Goal: Task Accomplishment & Management: Complete application form

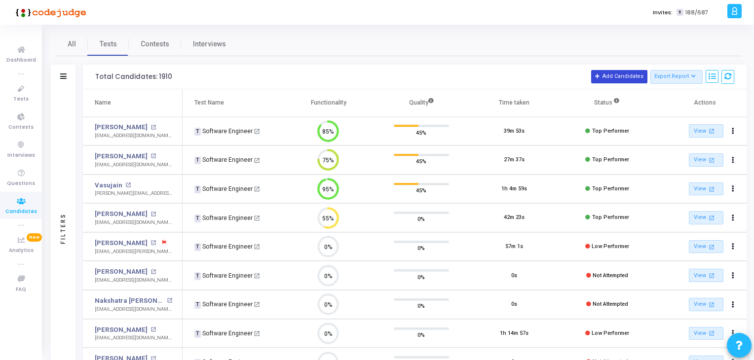
click at [606, 79] on button "Add Candidates" at bounding box center [619, 76] width 56 height 13
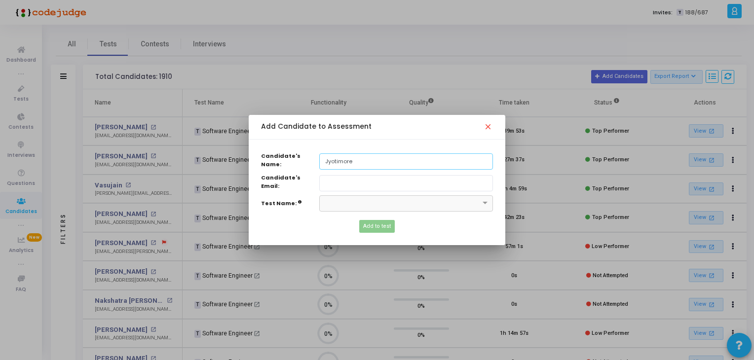
type input "Jyotimore"
click at [353, 182] on input "Candidate's Name:" at bounding box center [406, 183] width 174 height 16
paste input "[EMAIL_ADDRESS][DOMAIN_NAME]"
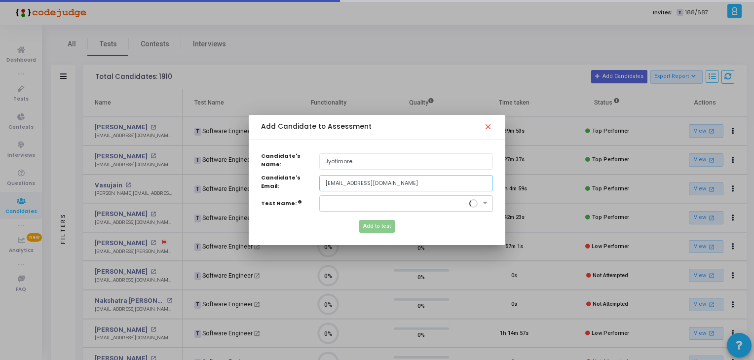
type input "[EMAIL_ADDRESS][DOMAIN_NAME]"
click at [339, 201] on input "text" at bounding box center [396, 202] width 143 height 8
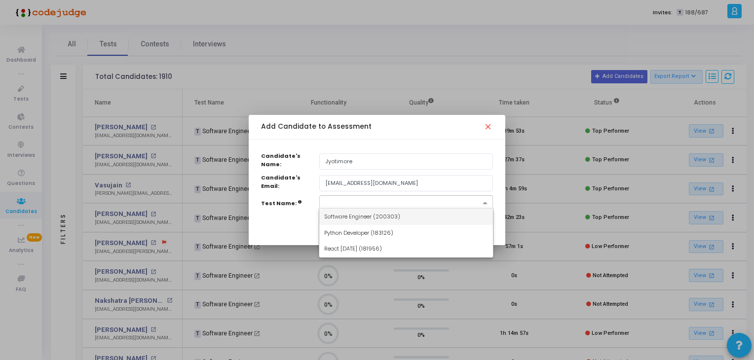
click at [343, 215] on span "Software Engineer (200303)" at bounding box center [362, 217] width 76 height 8
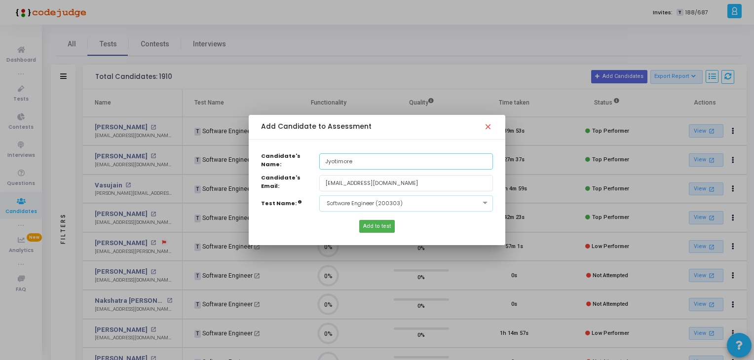
click at [353, 165] on input "Jyotimore" at bounding box center [406, 161] width 174 height 16
type input "Jyotimoyee"
click at [374, 223] on span "Add to test" at bounding box center [377, 227] width 28 height 8
click at [490, 133] on mat-icon "close" at bounding box center [490, 128] width 12 height 12
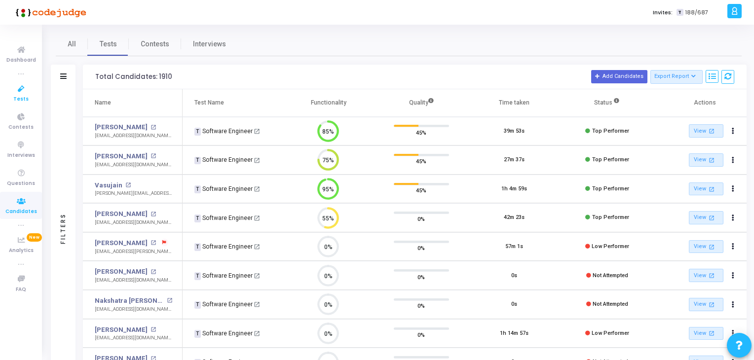
click at [21, 91] on icon at bounding box center [21, 89] width 21 height 12
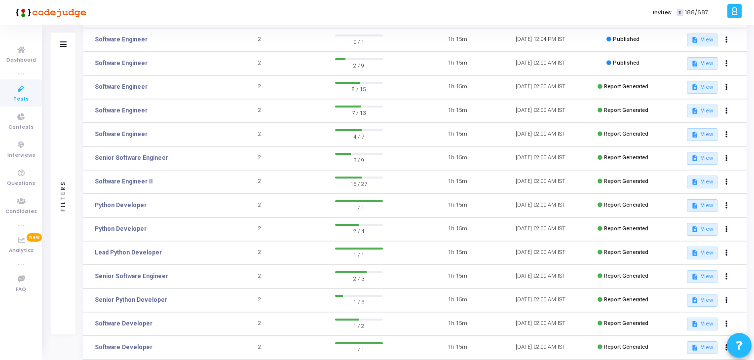
scroll to position [109, 0]
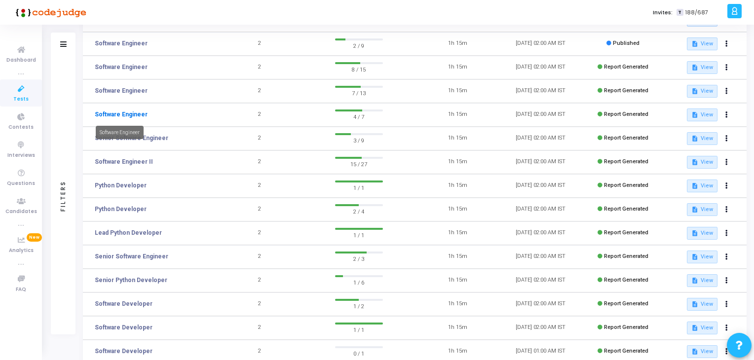
click at [126, 113] on link "Software Engineer" at bounding box center [121, 114] width 53 height 9
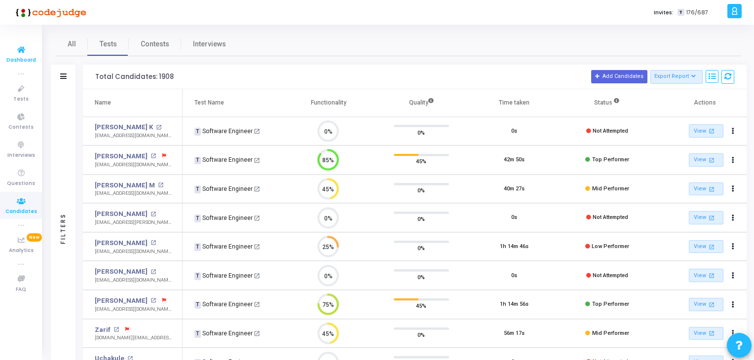
click at [20, 60] on span "Dashboard" at bounding box center [21, 60] width 30 height 8
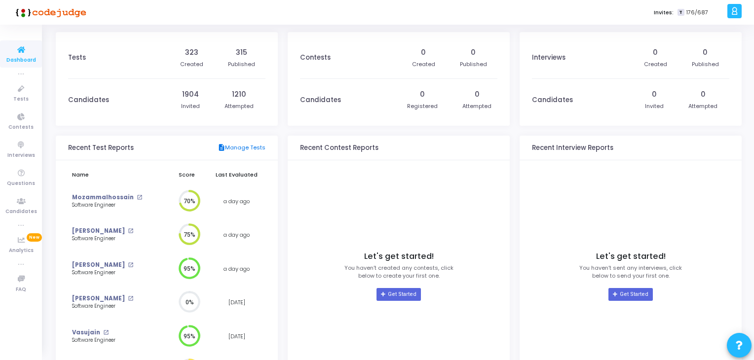
click at [237, 147] on link "description Manage Tests" at bounding box center [242, 148] width 48 height 9
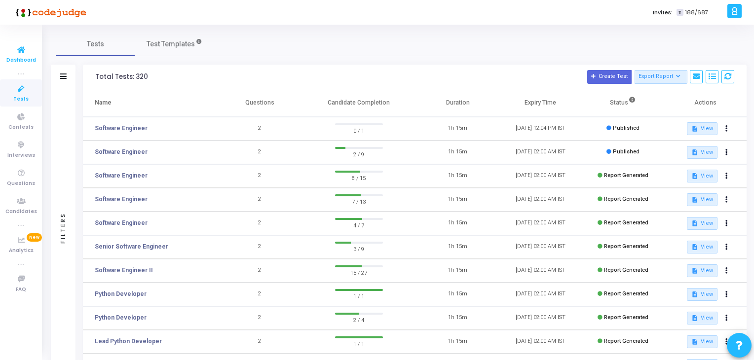
click at [20, 53] on icon at bounding box center [21, 50] width 21 height 12
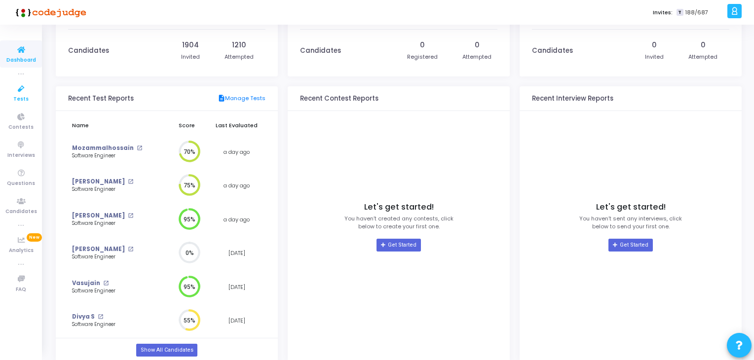
click at [11, 90] on icon at bounding box center [21, 89] width 21 height 12
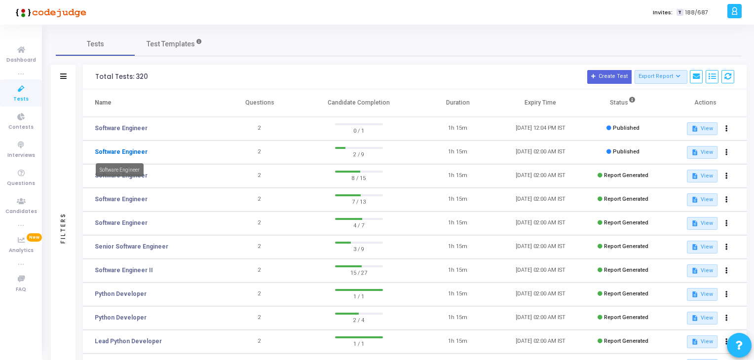
click at [136, 153] on link "Software Engineer" at bounding box center [121, 152] width 53 height 9
click at [122, 175] on link "Software Engineer" at bounding box center [121, 175] width 53 height 9
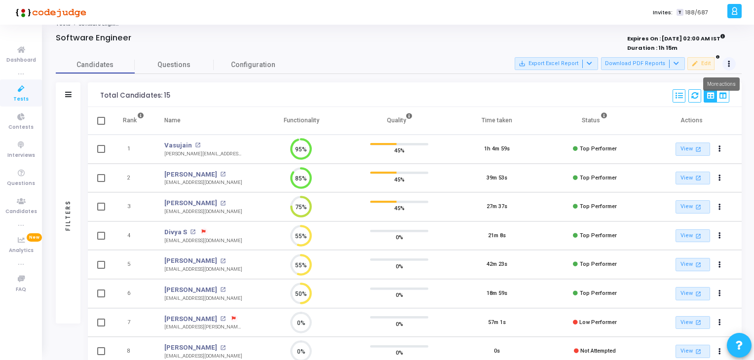
click at [728, 69] on button at bounding box center [729, 64] width 14 height 14
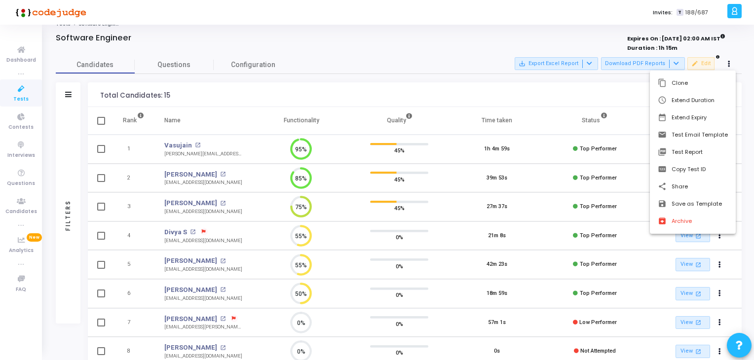
click at [611, 91] on div at bounding box center [377, 180] width 754 height 360
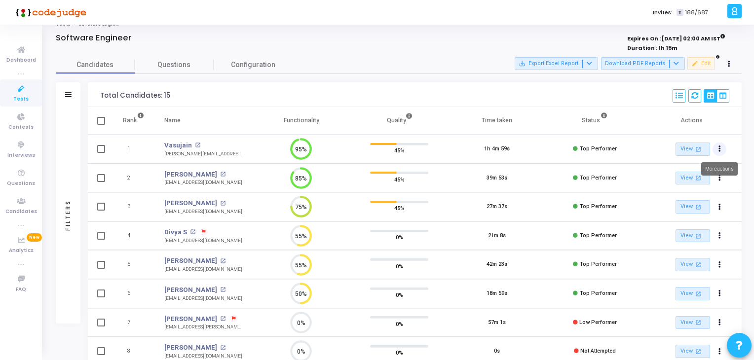
click at [720, 151] on icon "Actions" at bounding box center [719, 149] width 2 height 5
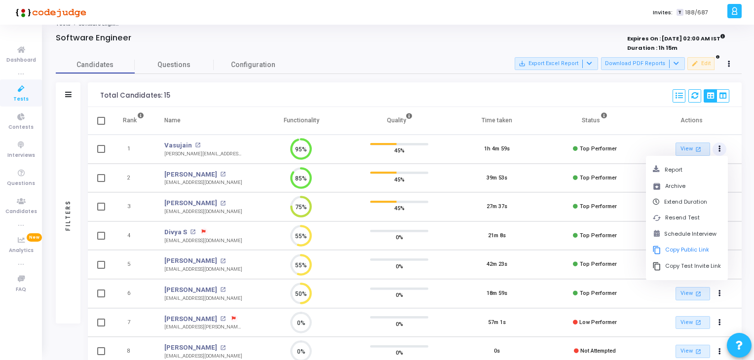
click at [548, 88] on div "Total Candidates: 15 Select S No Name Questions Functionality Quality Time Take…" at bounding box center [415, 94] width 654 height 25
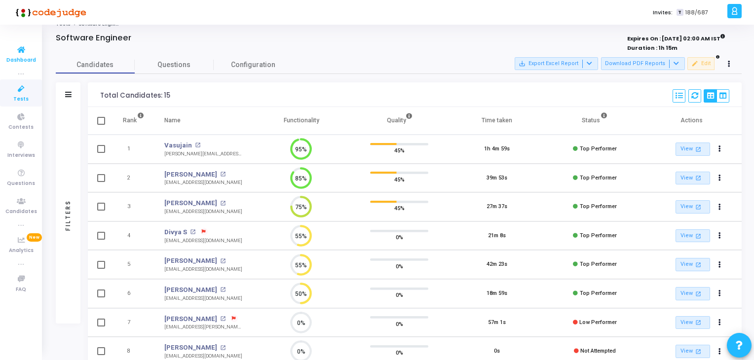
click at [21, 56] on span "Dashboard" at bounding box center [21, 60] width 30 height 8
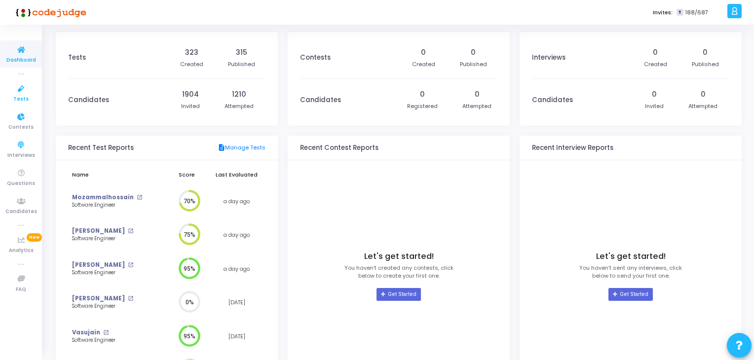
click at [24, 101] on span "Tests" at bounding box center [20, 99] width 15 height 8
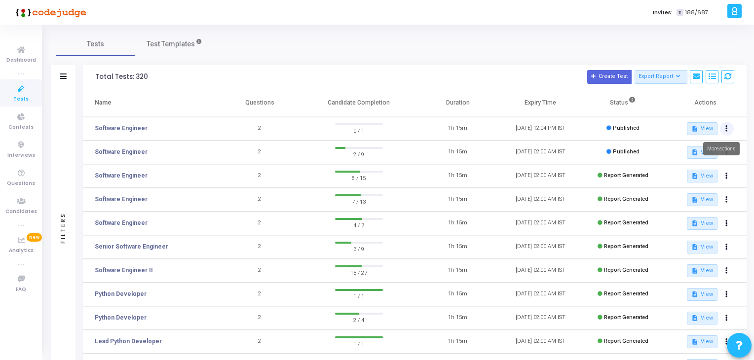
click at [728, 129] on button at bounding box center [727, 129] width 14 height 14
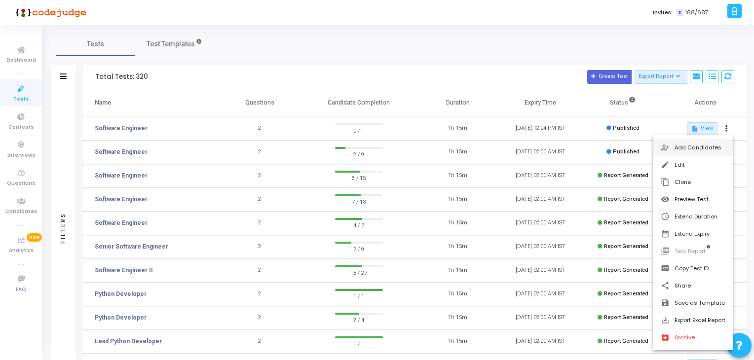
click at [701, 149] on button "person_add_alt Add Candidates" at bounding box center [693, 147] width 80 height 17
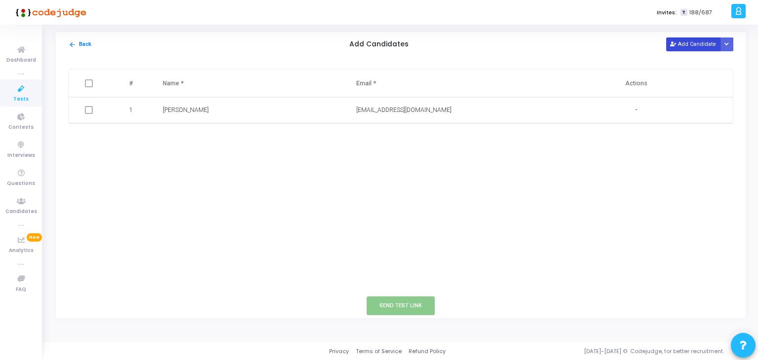
click at [698, 39] on button "Add Candidate" at bounding box center [693, 44] width 54 height 13
click at [196, 139] on input "text" at bounding box center [223, 136] width 120 height 16
type input "[PERSON_NAME]"
click at [376, 142] on input "text" at bounding box center [416, 136] width 120 height 16
paste input "[EMAIL_ADDRESS][DOMAIN_NAME]"
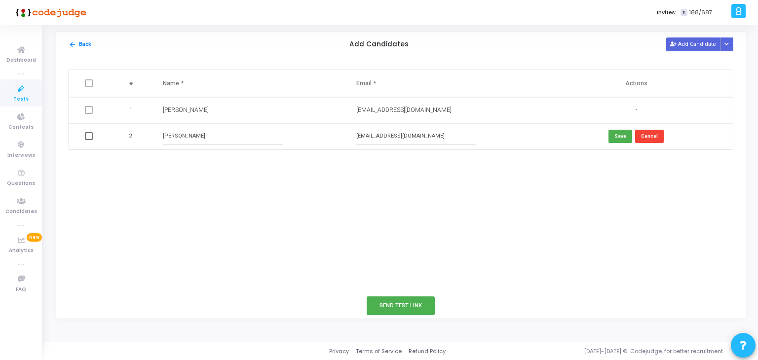
type input "[EMAIL_ADDRESS][DOMAIN_NAME]"
click at [179, 137] on input "[PERSON_NAME]" at bounding box center [223, 136] width 120 height 16
type input "[PERSON_NAME]"
click at [620, 133] on button "Save" at bounding box center [620, 136] width 24 height 13
click at [403, 301] on button "Send Test Link" at bounding box center [401, 306] width 68 height 18
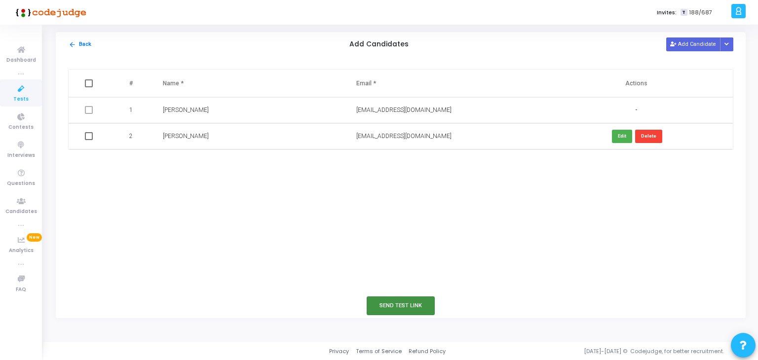
click at [404, 305] on button "Send Test Link" at bounding box center [401, 306] width 68 height 18
click at [379, 302] on button "Send Test Link" at bounding box center [401, 306] width 68 height 18
click at [71, 41] on mat-icon "arrow_back" at bounding box center [72, 44] width 7 height 7
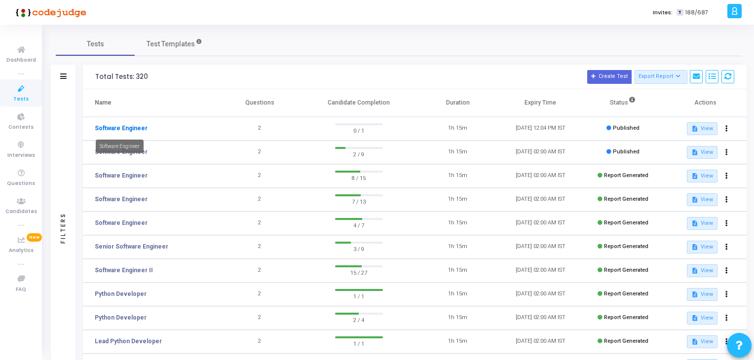
click at [113, 128] on link "Software Engineer" at bounding box center [121, 128] width 53 height 9
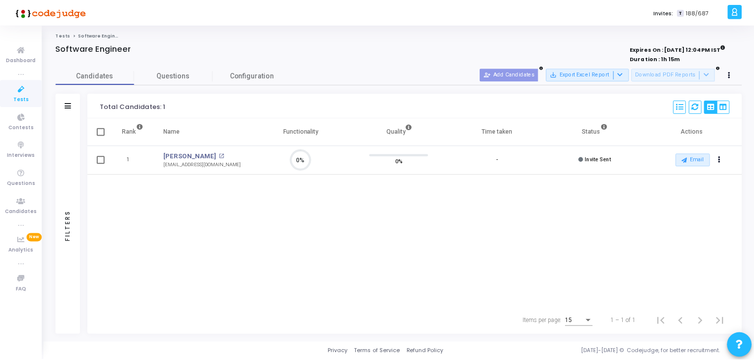
scroll to position [20, 25]
click at [22, 64] on span "Dashboard" at bounding box center [21, 60] width 30 height 8
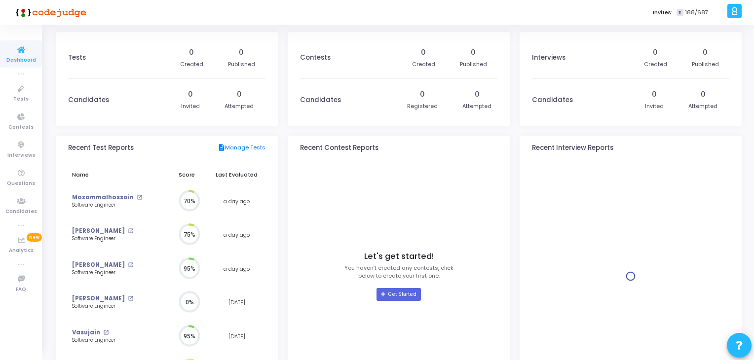
scroll to position [22, 10]
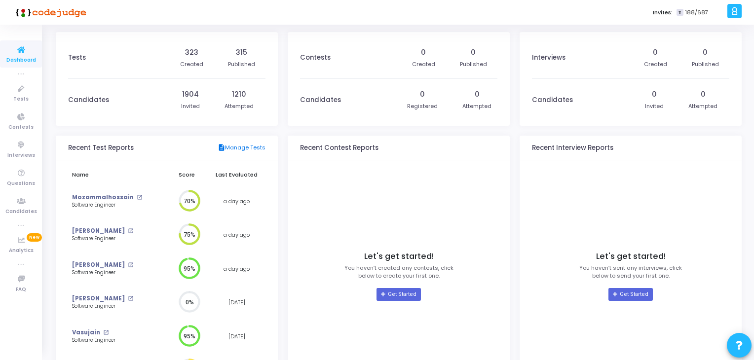
click at [244, 147] on link "description Manage Tests" at bounding box center [242, 148] width 48 height 9
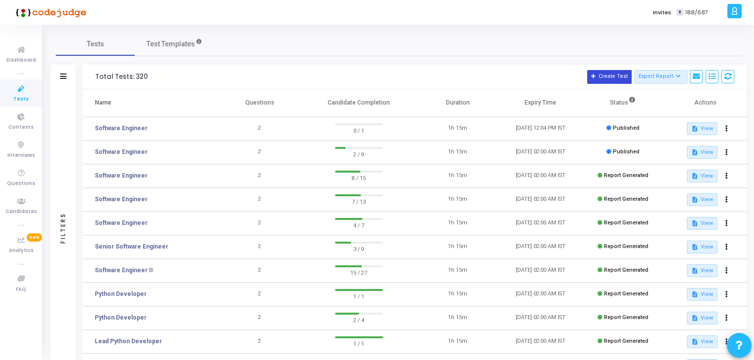
click at [611, 73] on button "Create Test" at bounding box center [609, 77] width 44 height 14
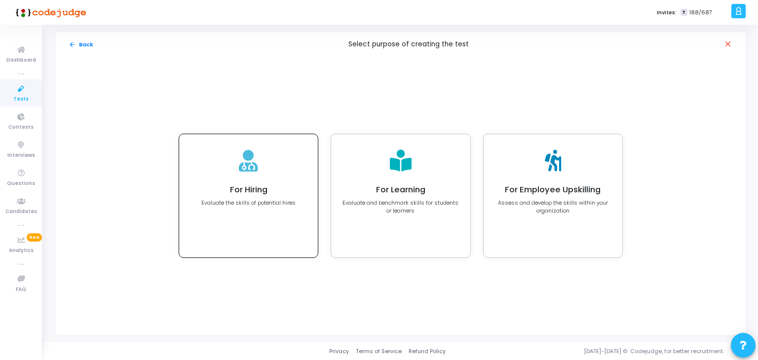
click at [283, 196] on div "For Hiring Evaluate the skills of potential hires" at bounding box center [248, 196] width 94 height 22
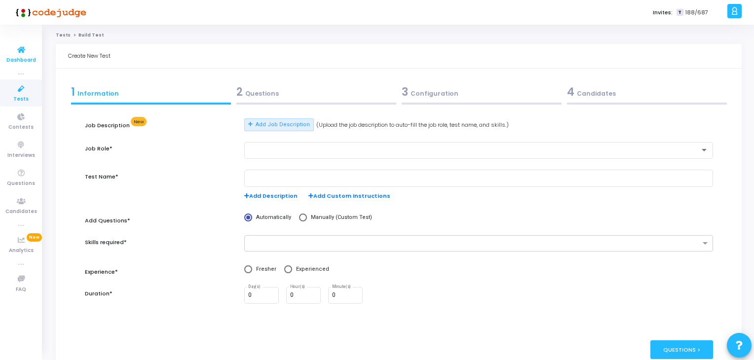
click at [21, 57] on span "Dashboard" at bounding box center [21, 60] width 30 height 8
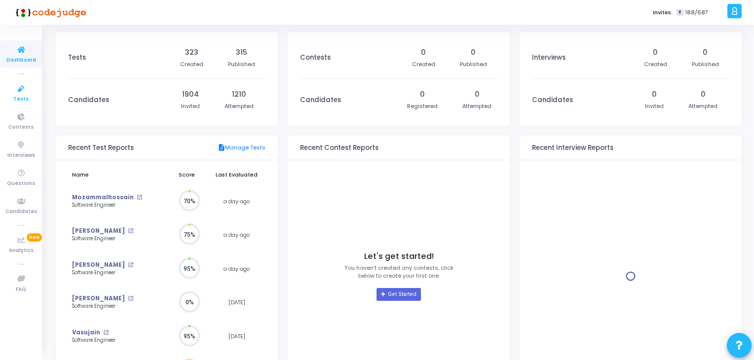
scroll to position [22, 10]
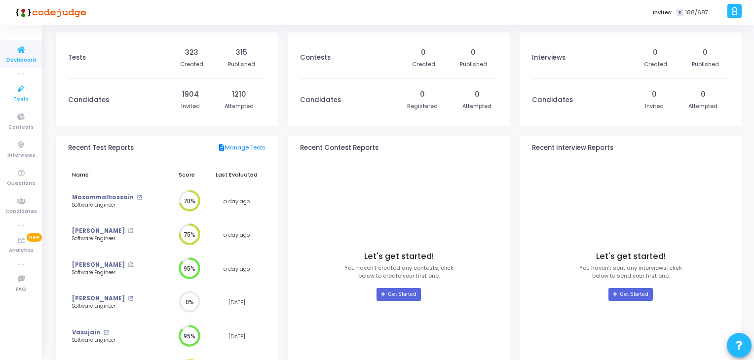
click at [14, 93] on icon at bounding box center [21, 89] width 21 height 12
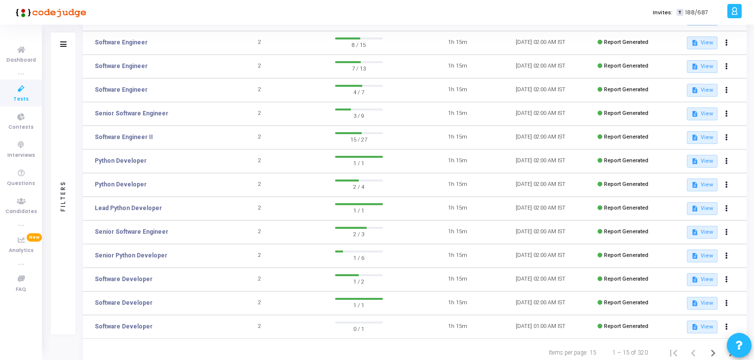
scroll to position [133, 0]
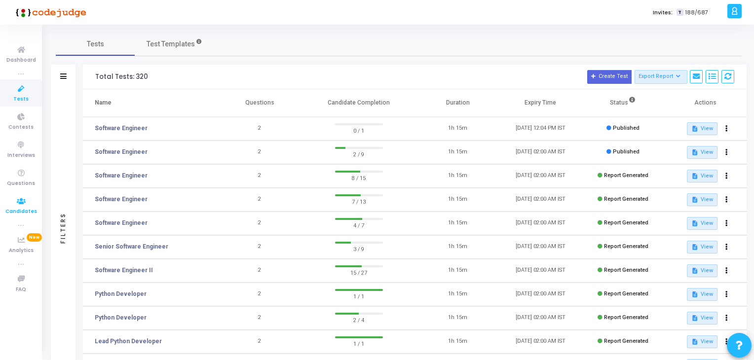
click at [24, 202] on icon at bounding box center [21, 201] width 21 height 12
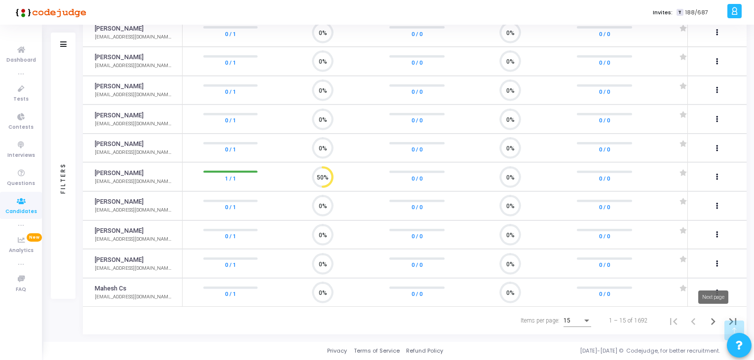
click at [715, 321] on icon "Next page" at bounding box center [713, 321] width 4 height 7
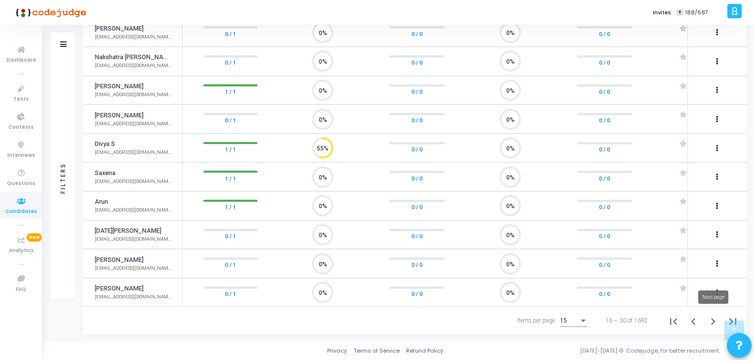
click at [710, 320] on icon "Next page" at bounding box center [713, 322] width 14 height 14
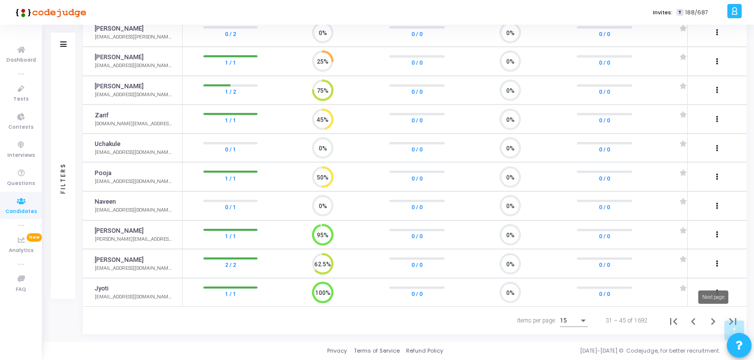
click at [711, 324] on icon "Next page" at bounding box center [713, 322] width 14 height 14
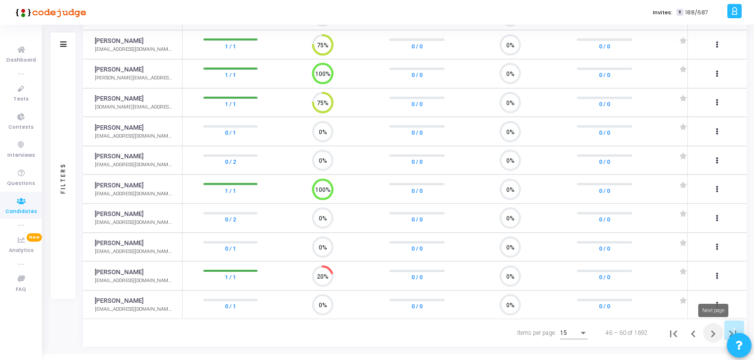
click at [711, 334] on icon "Next page" at bounding box center [713, 334] width 14 height 14
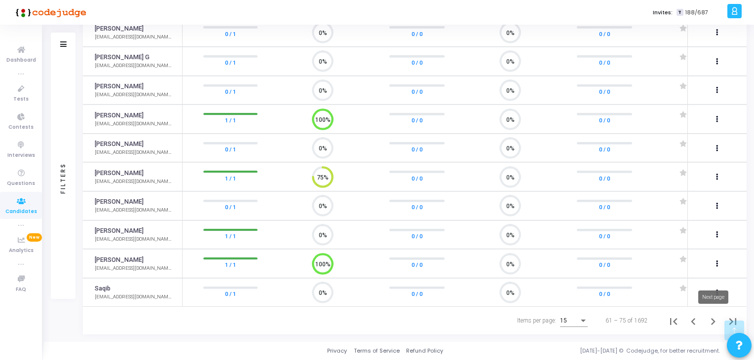
click at [712, 320] on icon "Next page" at bounding box center [713, 322] width 14 height 14
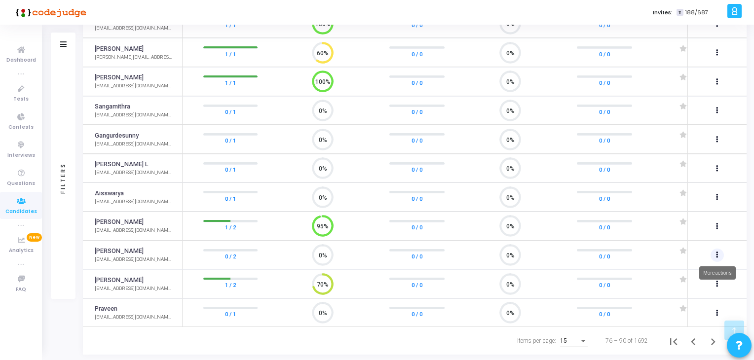
click at [718, 250] on button at bounding box center [718, 256] width 14 height 14
click at [705, 268] on button "person_add_alt Add To Test" at bounding box center [693, 271] width 62 height 17
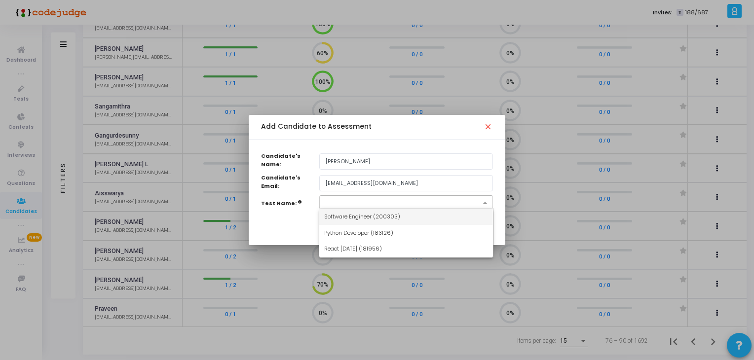
click at [371, 198] on input "text" at bounding box center [396, 202] width 143 height 8
click at [364, 213] on span "Software Engineer (200303)" at bounding box center [362, 217] width 76 height 8
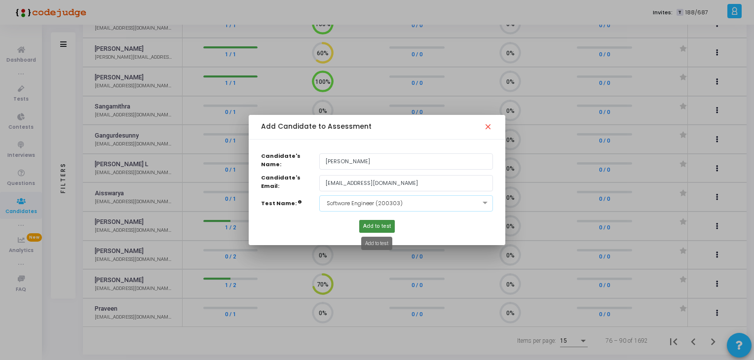
click at [373, 223] on span "Add to test" at bounding box center [377, 227] width 28 height 8
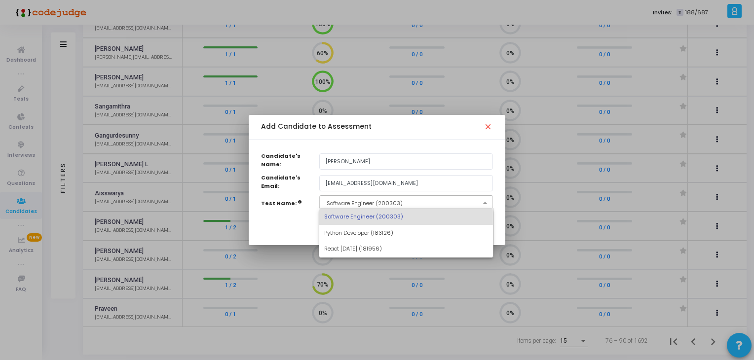
click at [371, 204] on div "× Software Engineer (200303)" at bounding box center [364, 203] width 78 height 8
click at [360, 235] on span "Python Developer (183126)" at bounding box center [358, 233] width 69 height 8
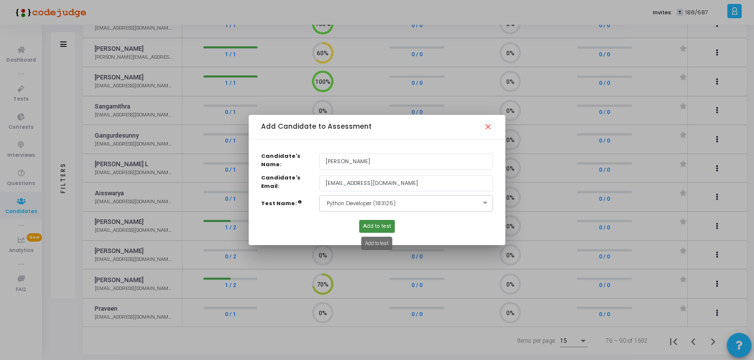
click at [373, 223] on span "Add to test" at bounding box center [377, 227] width 28 height 8
click at [413, 199] on input "text" at bounding box center [396, 202] width 143 height 8
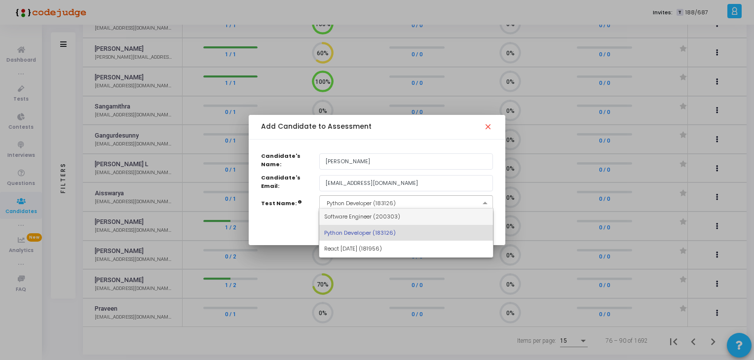
click at [362, 212] on div "Software Engineer (200303)" at bounding box center [406, 217] width 174 height 16
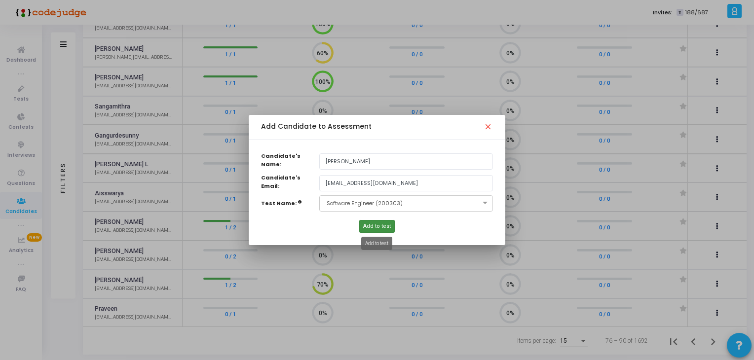
click at [374, 227] on button "Add to test" at bounding box center [377, 226] width 36 height 13
click at [486, 129] on mat-icon "close" at bounding box center [490, 128] width 12 height 12
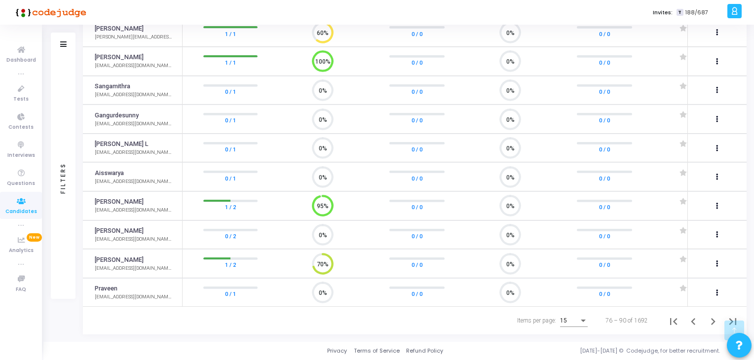
click at [685, 228] on span at bounding box center [682, 230] width 7 height 6
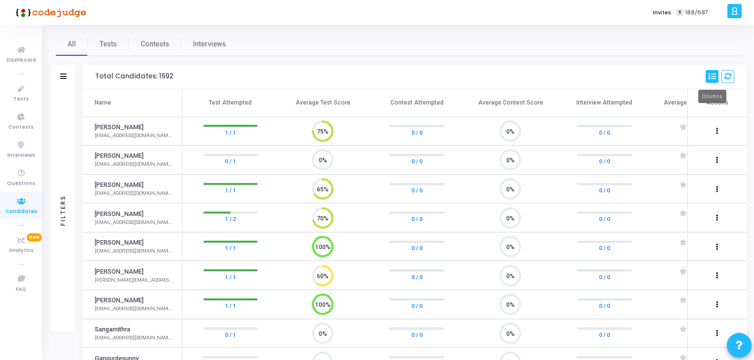
click at [709, 81] on button at bounding box center [712, 76] width 13 height 13
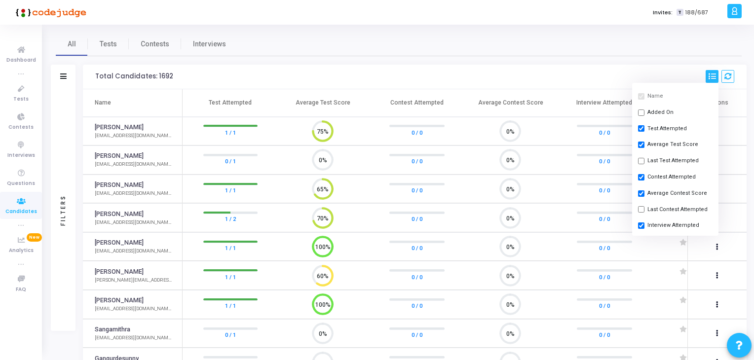
click at [642, 60] on div "All Tests Contests Interviews Filters Filters Candidate Name/Email search Test …" at bounding box center [399, 305] width 686 height 546
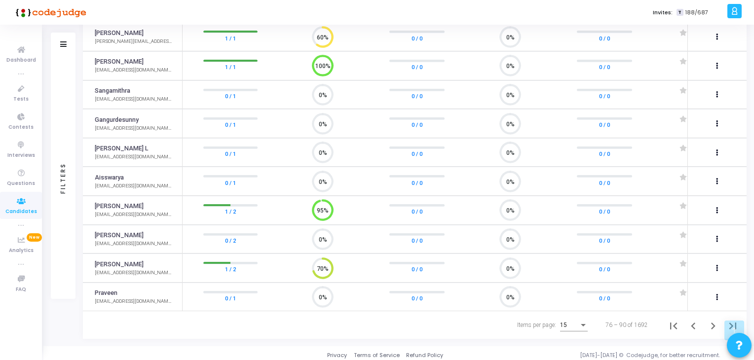
click at [324, 236] on circle at bounding box center [323, 239] width 12 height 12
click at [227, 236] on link "0 / 2" at bounding box center [230, 241] width 11 height 10
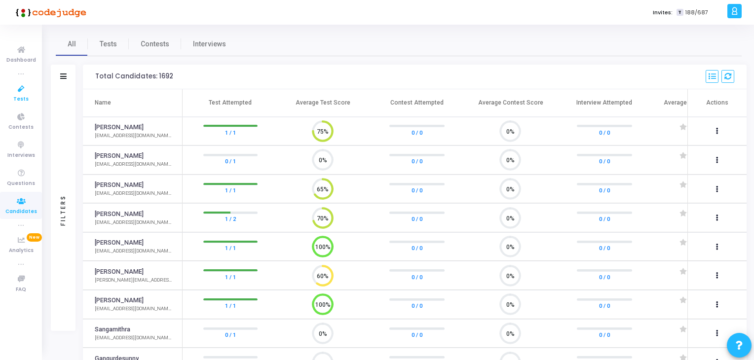
click at [22, 96] on span "Tests" at bounding box center [20, 99] width 15 height 8
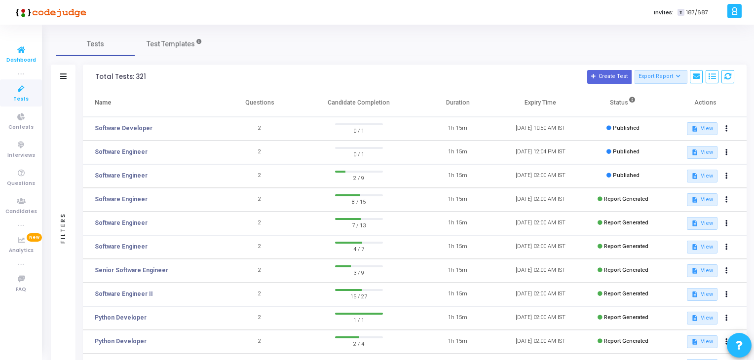
click at [18, 45] on icon at bounding box center [21, 50] width 21 height 12
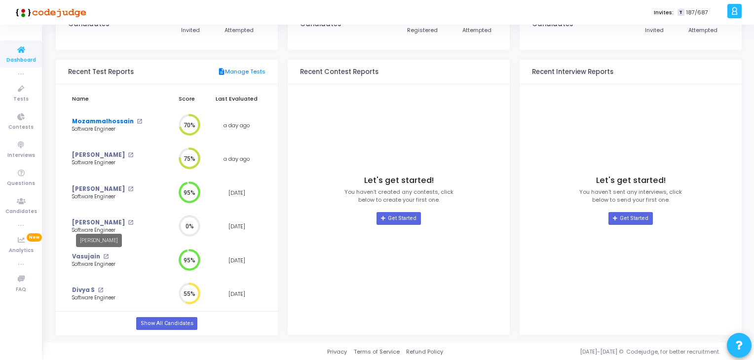
scroll to position [76, 0]
click at [283, 230] on div "Tests 324 Created 316 Published Candidates 1905 Invited 1210 Attempted Recent T…" at bounding box center [399, 145] width 686 height 379
drag, startPoint x: 301, startPoint y: 71, endPoint x: 378, endPoint y: 70, distance: 77.5
click at [378, 70] on kt-portlet-header "Recent Contest Reports description Manage Contests" at bounding box center [399, 71] width 222 height 25
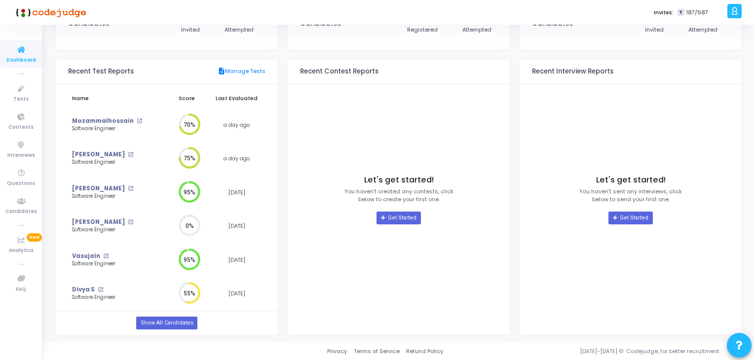
drag, startPoint x: 369, startPoint y: 70, endPoint x: 416, endPoint y: 56, distance: 50.0
click at [416, 56] on div "Contests 0 Created 0 Published Candidates 0 Registered 0 Attempted Recent Conte…" at bounding box center [399, 145] width 222 height 379
click at [372, 75] on h3 "Recent Contest Reports" at bounding box center [339, 72] width 78 height 8
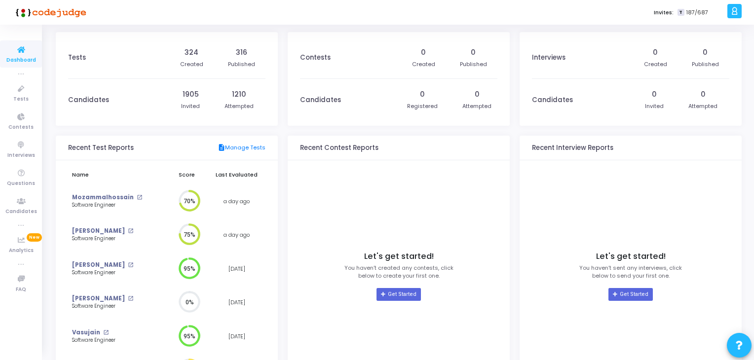
click at [22, 58] on span "Dashboard" at bounding box center [21, 60] width 30 height 8
click at [14, 86] on icon at bounding box center [21, 89] width 21 height 12
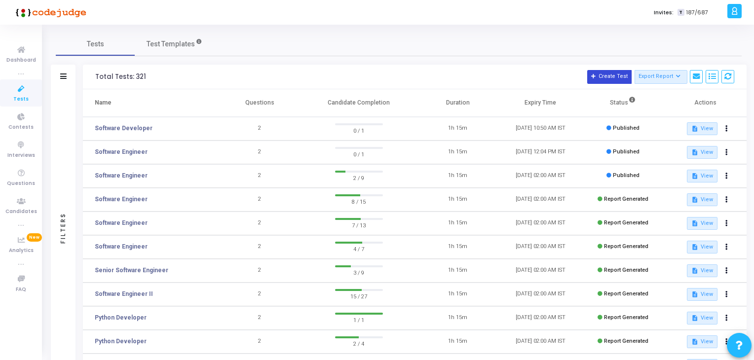
click at [610, 75] on button "Create Test" at bounding box center [609, 77] width 44 height 14
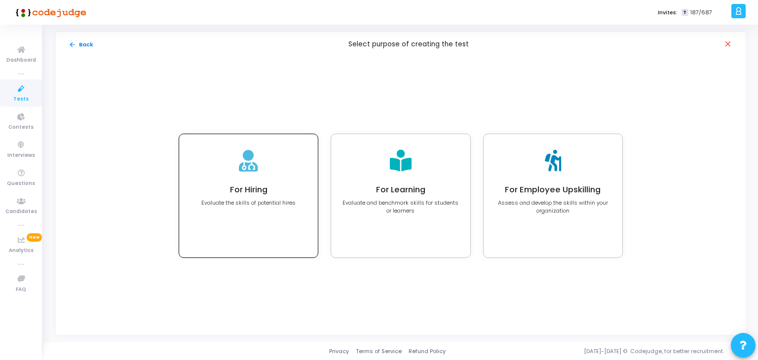
click at [255, 186] on h4 "For Hiring" at bounding box center [248, 190] width 94 height 10
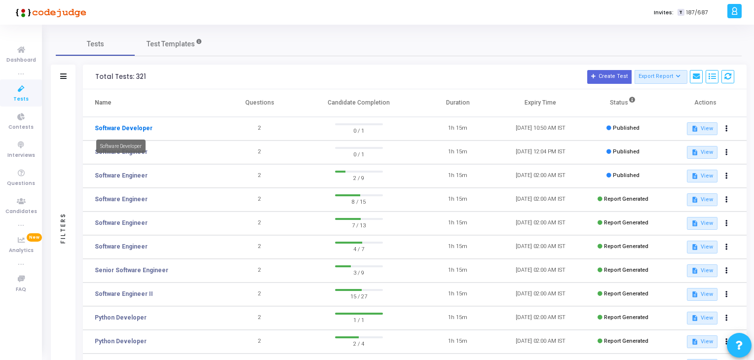
click at [138, 130] on link "Software Developer" at bounding box center [124, 128] width 58 height 9
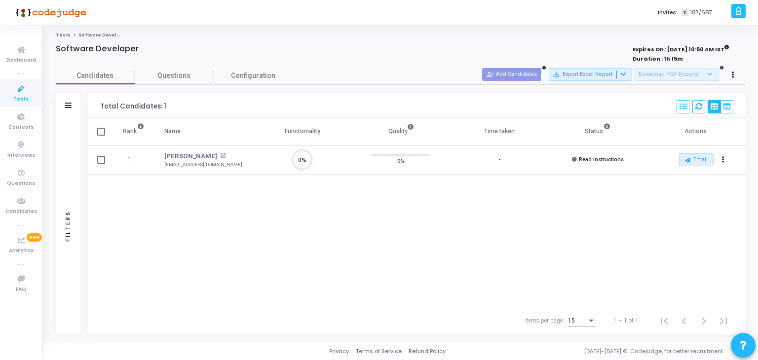
scroll to position [20, 25]
click at [723, 157] on icon "Actions" at bounding box center [723, 159] width 2 height 5
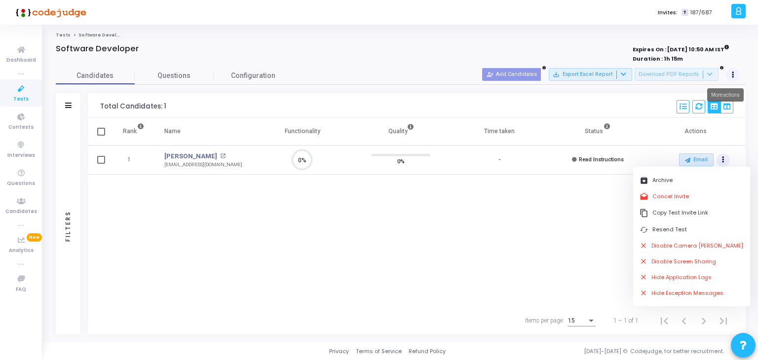
click at [730, 73] on button at bounding box center [733, 75] width 14 height 14
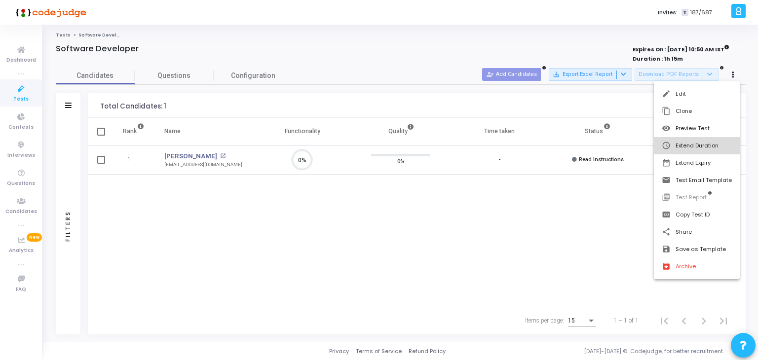
click at [702, 141] on button "schedule Extend Duration" at bounding box center [697, 145] width 86 height 17
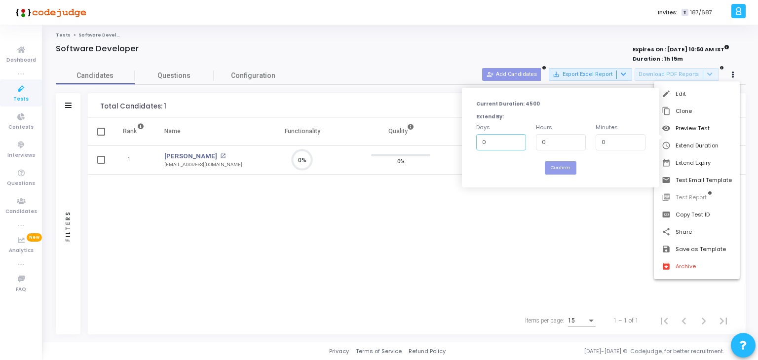
click at [492, 144] on input "0" at bounding box center [501, 142] width 50 height 16
click at [516, 140] on input "1" at bounding box center [501, 142] width 50 height 16
click at [516, 140] on input "2" at bounding box center [501, 142] width 50 height 16
type input "3"
click at [516, 140] on input "3" at bounding box center [501, 142] width 50 height 16
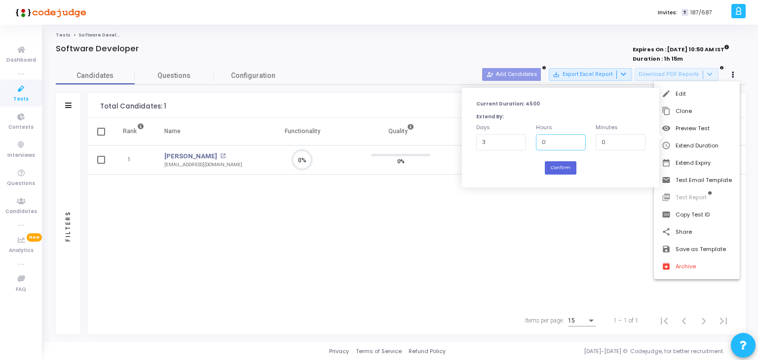
click at [557, 145] on input "0" at bounding box center [561, 142] width 50 height 16
click at [576, 140] on input "1" at bounding box center [561, 142] width 50 height 16
click at [576, 140] on input "2" at bounding box center [561, 142] width 50 height 16
click at [576, 140] on input "3" at bounding box center [561, 142] width 50 height 16
click at [576, 140] on input "4" at bounding box center [561, 142] width 50 height 16
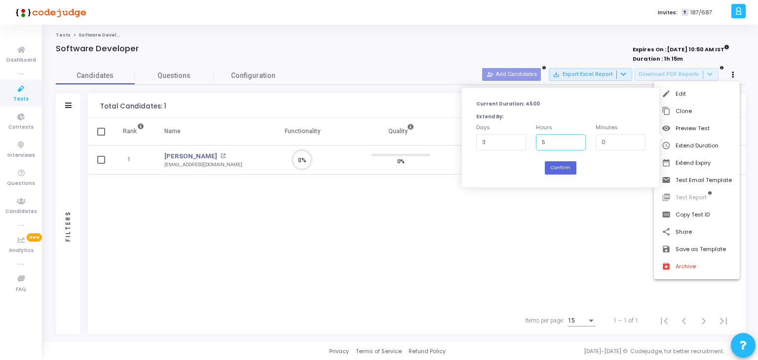
type input "5"
click at [576, 140] on input "5" at bounding box center [561, 142] width 50 height 16
click at [637, 139] on input "1" at bounding box center [621, 142] width 50 height 16
click at [637, 139] on input "2" at bounding box center [621, 142] width 50 height 16
click at [637, 139] on input "3" at bounding box center [621, 142] width 50 height 16
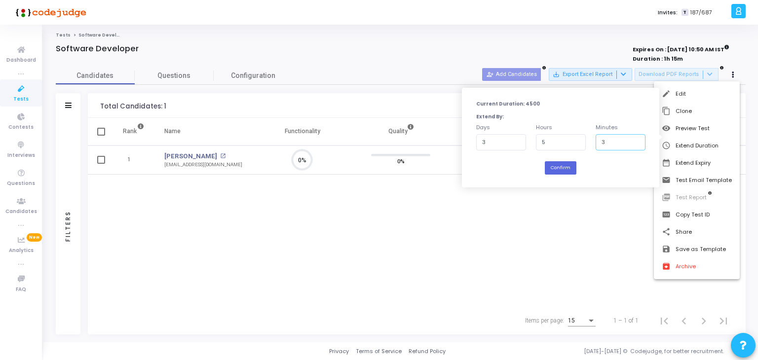
type input "4"
click at [637, 139] on input "4" at bounding box center [621, 142] width 50 height 16
click at [564, 169] on button "Confirm" at bounding box center [561, 167] width 32 height 13
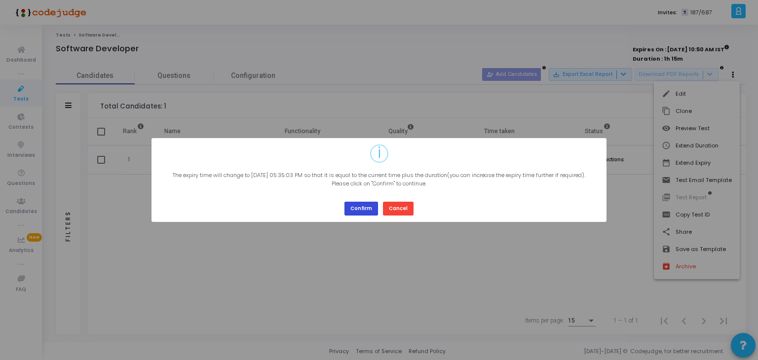
click at [356, 206] on button "Confirm" at bounding box center [361, 208] width 34 height 13
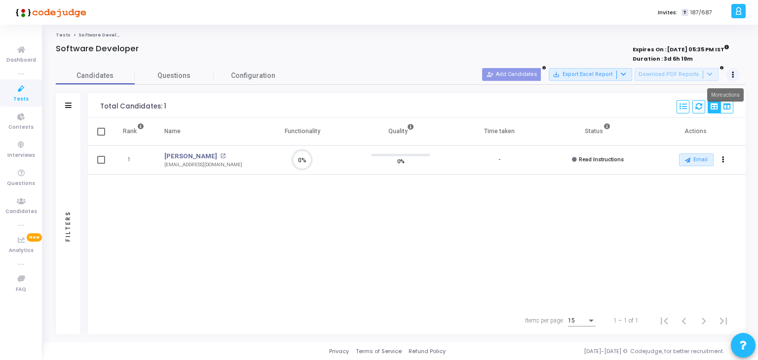
click at [733, 75] on icon at bounding box center [733, 75] width 2 height 5
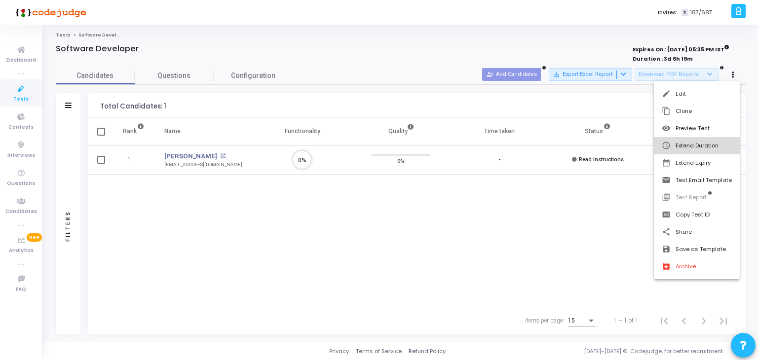
click at [696, 143] on button "schedule Extend Duration" at bounding box center [697, 145] width 86 height 17
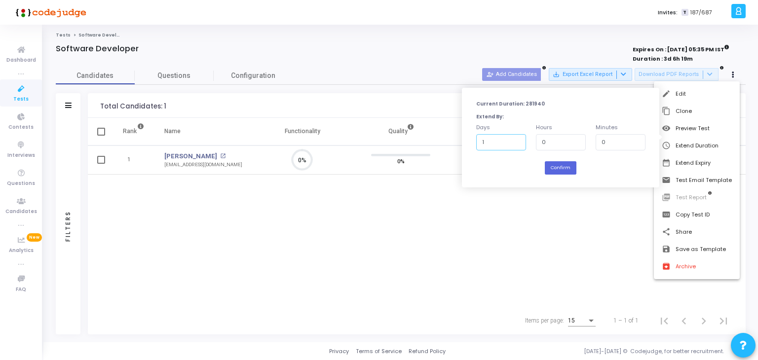
click at [516, 139] on input "1" at bounding box center [501, 142] width 50 height 16
click at [516, 139] on input "2" at bounding box center [501, 142] width 50 height 16
click at [516, 139] on input "3" at bounding box center [501, 142] width 50 height 16
click at [516, 139] on input "4" at bounding box center [501, 142] width 50 height 16
click at [516, 139] on input "5" at bounding box center [501, 142] width 50 height 16
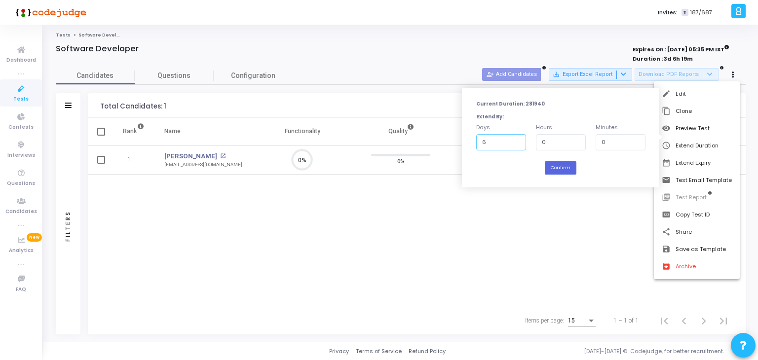
type input "6"
click at [516, 139] on input "6" at bounding box center [501, 142] width 50 height 16
click at [574, 139] on input "1" at bounding box center [561, 142] width 50 height 16
click at [574, 139] on input "2" at bounding box center [561, 142] width 50 height 16
click at [574, 139] on input "3" at bounding box center [561, 142] width 50 height 16
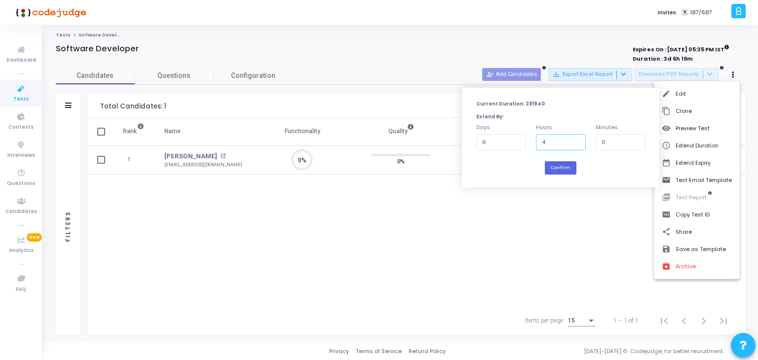
click at [574, 139] on input "4" at bounding box center [561, 142] width 50 height 16
type input "5"
click at [574, 139] on input "5" at bounding box center [561, 142] width 50 height 16
click at [571, 170] on button "Confirm" at bounding box center [561, 167] width 32 height 13
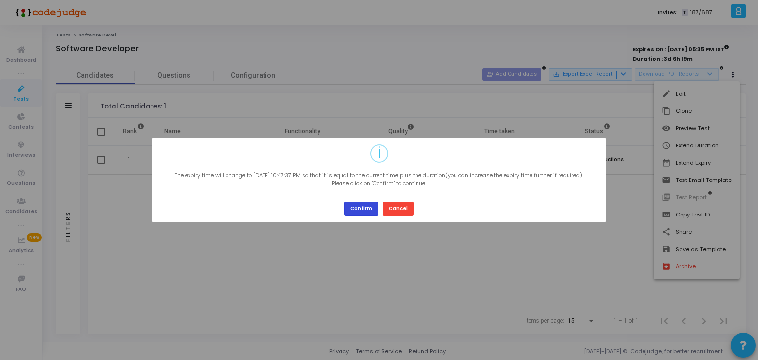
click at [360, 206] on button "Confirm" at bounding box center [361, 208] width 34 height 13
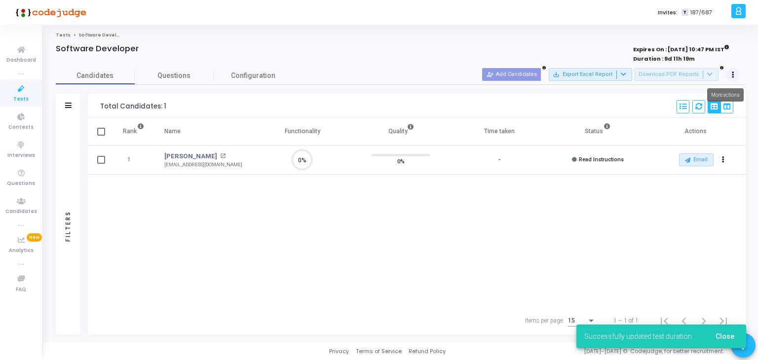
click at [733, 75] on icon at bounding box center [733, 75] width 2 height 5
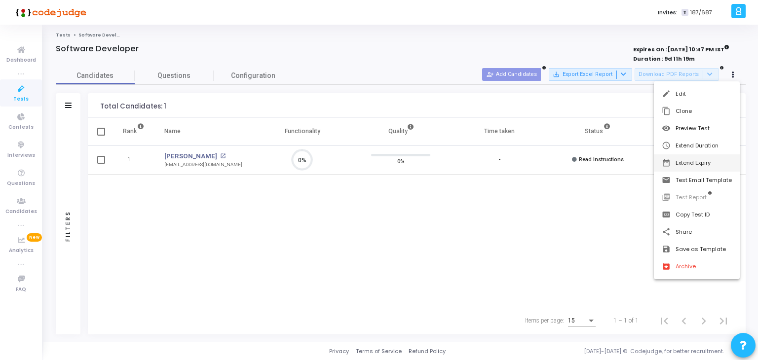
click at [698, 163] on button "date_range Extend Expiry" at bounding box center [697, 162] width 86 height 17
click at [596, 202] on span "7" at bounding box center [598, 201] width 12 height 12
click at [572, 204] on span "5" at bounding box center [571, 201] width 12 height 12
click at [634, 308] on span "Set" at bounding box center [637, 307] width 50 height 11
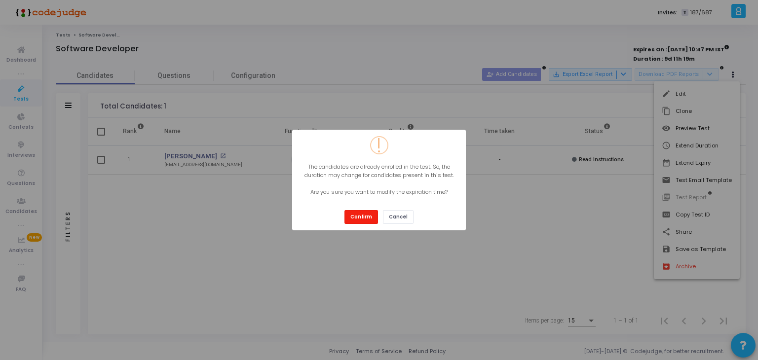
click at [361, 216] on button "Confirm" at bounding box center [361, 216] width 34 height 13
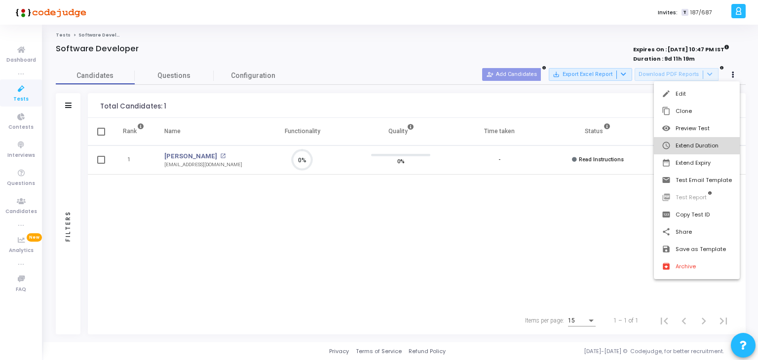
click at [678, 144] on button "schedule Extend Duration" at bounding box center [697, 145] width 86 height 17
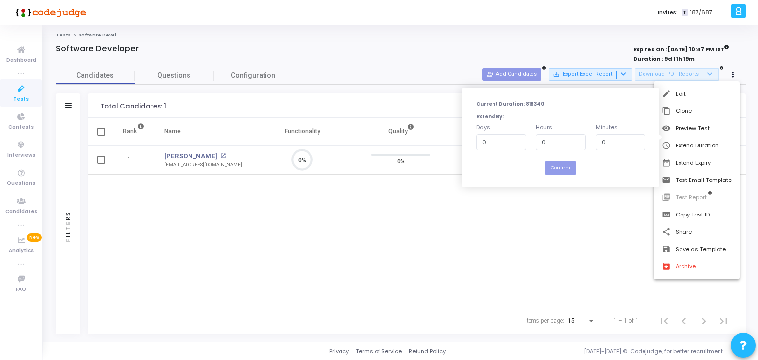
click at [515, 213] on div at bounding box center [379, 180] width 758 height 360
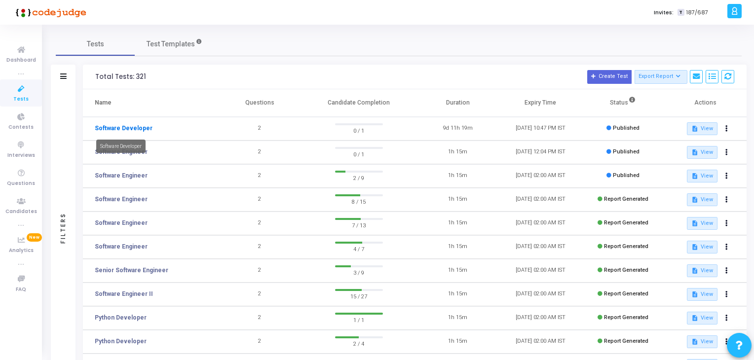
click at [134, 127] on link "Software Developer" at bounding box center [124, 128] width 58 height 9
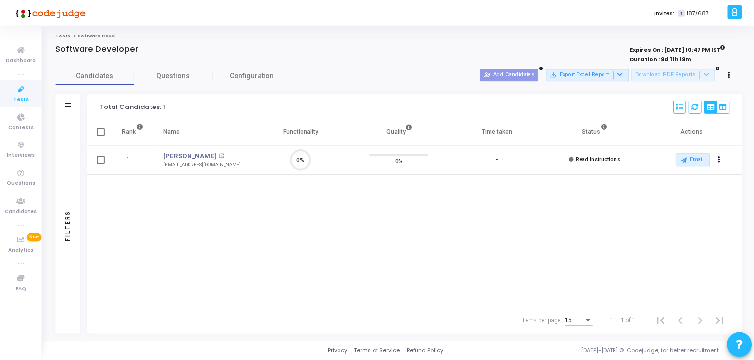
scroll to position [20, 25]
click at [738, 76] on button at bounding box center [733, 75] width 14 height 14
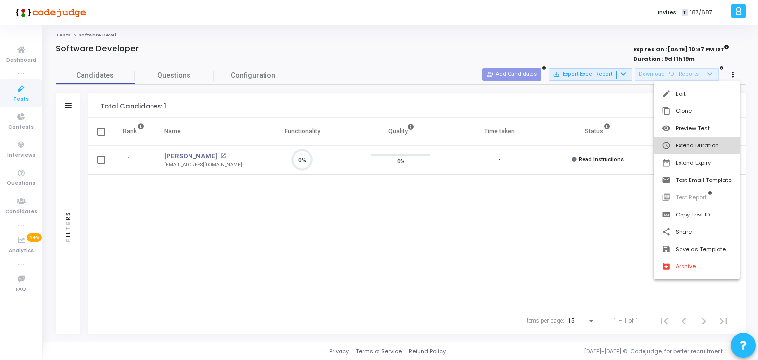
click at [691, 148] on button "schedule Extend Duration" at bounding box center [697, 145] width 86 height 17
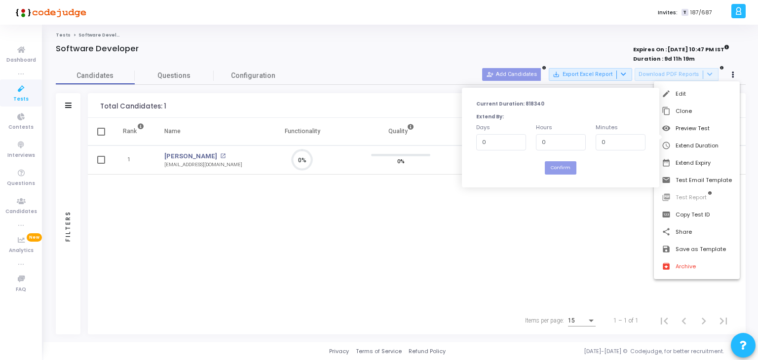
click at [549, 235] on div at bounding box center [379, 180] width 758 height 360
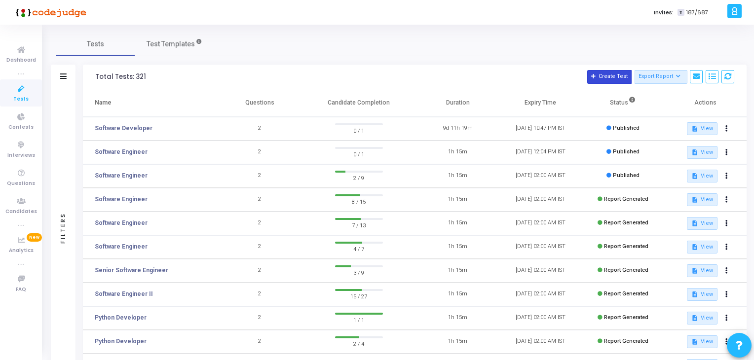
click at [601, 78] on button "Create Test" at bounding box center [609, 77] width 44 height 14
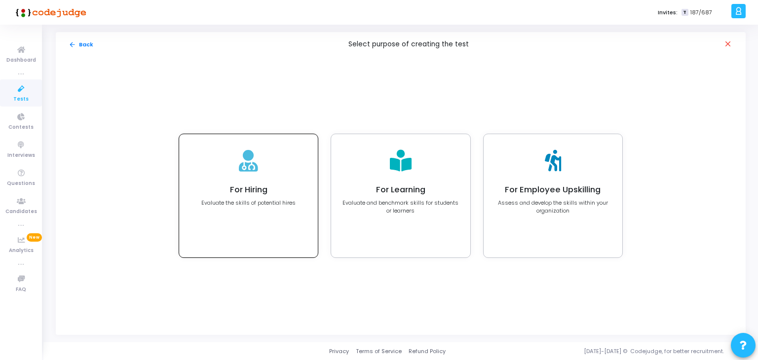
click at [266, 148] on div "For Hiring Evaluate the skills of potential hires" at bounding box center [248, 195] width 139 height 123
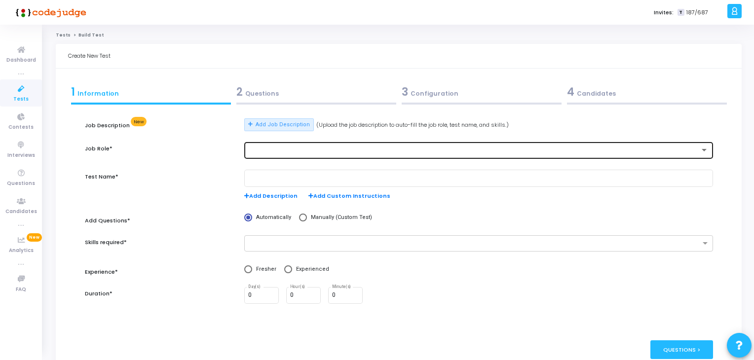
click at [291, 146] on div at bounding box center [478, 150] width 460 height 18
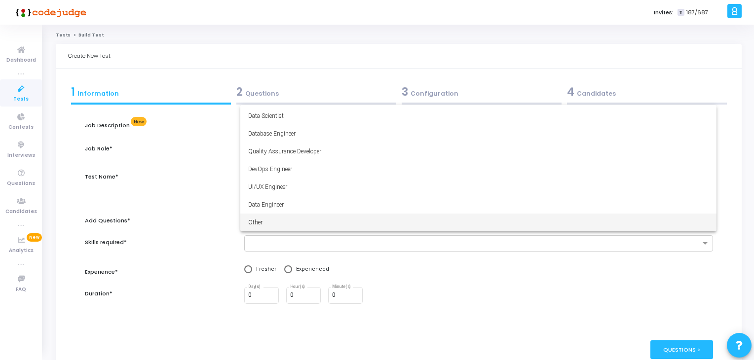
scroll to position [61, 0]
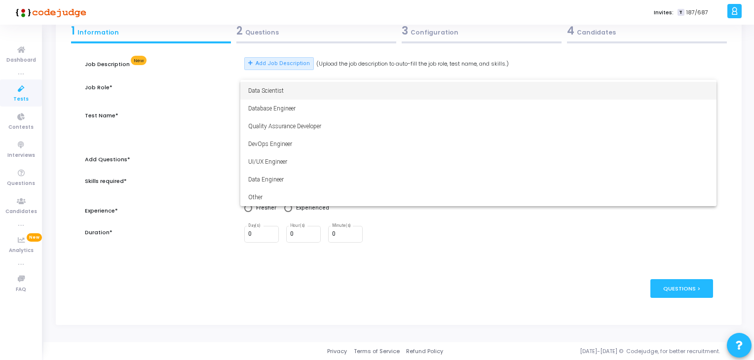
click at [223, 92] on div at bounding box center [377, 180] width 754 height 360
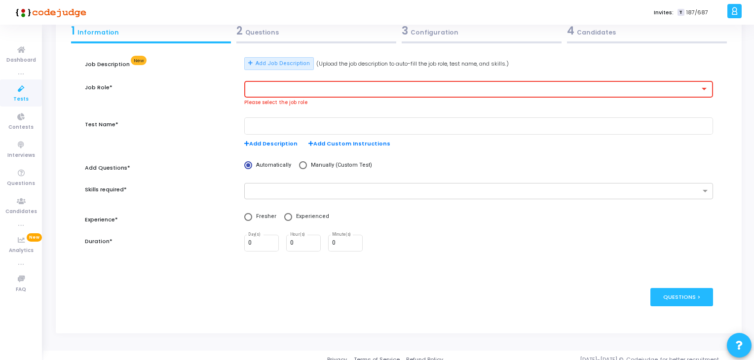
scroll to position [0, 0]
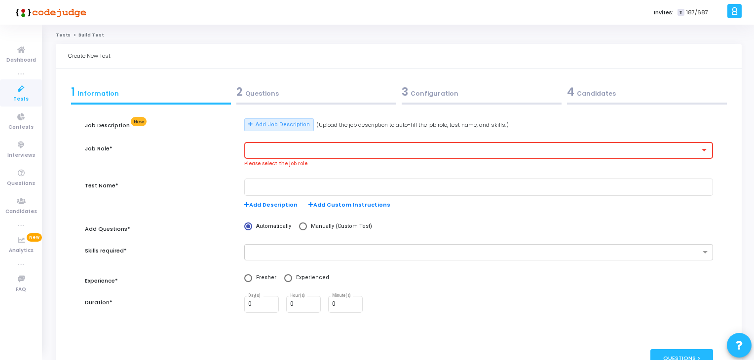
click at [269, 149] on div at bounding box center [474, 150] width 452 height 7
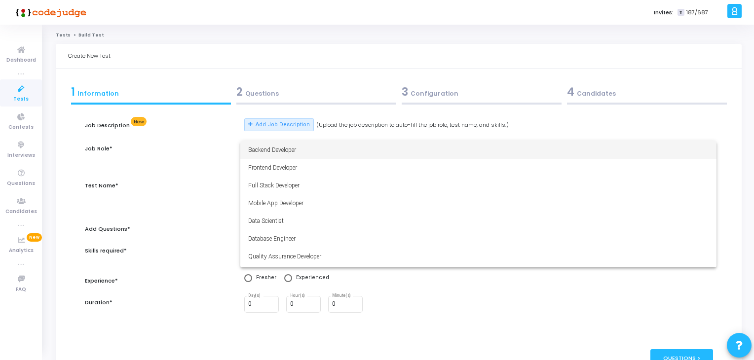
click at [213, 147] on div at bounding box center [377, 180] width 754 height 360
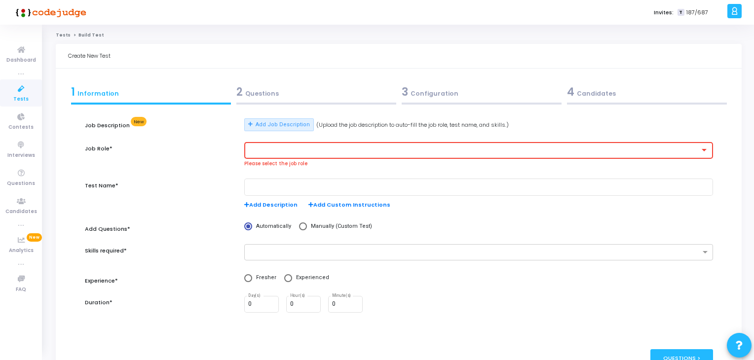
click at [270, 150] on div at bounding box center [474, 150] width 452 height 7
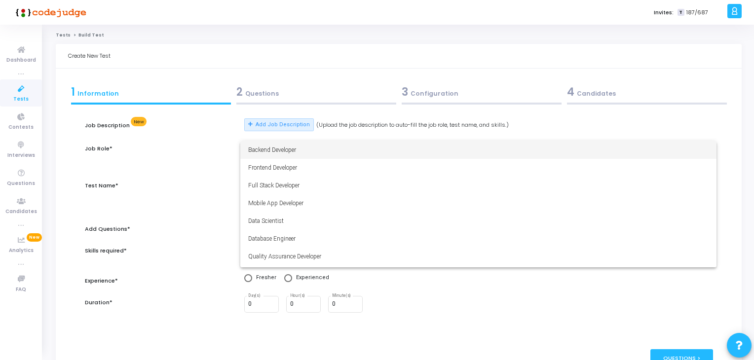
click at [280, 148] on span "Backend Developer" at bounding box center [478, 150] width 460 height 18
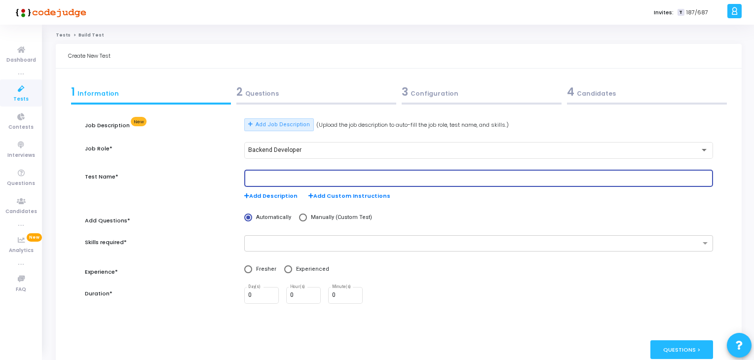
click at [270, 181] on input "text" at bounding box center [478, 178] width 460 height 7
type input "SDE III"
click at [212, 201] on div "Test Name*" at bounding box center [159, 190] width 159 height 41
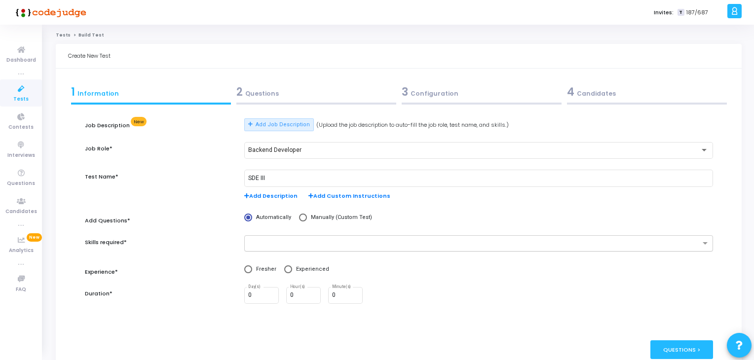
click at [267, 244] on input "text" at bounding box center [475, 244] width 451 height 8
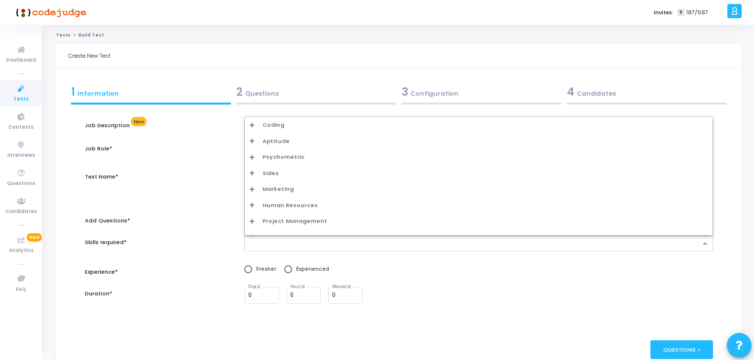
click at [270, 122] on span "Coding" at bounding box center [274, 125] width 22 height 8
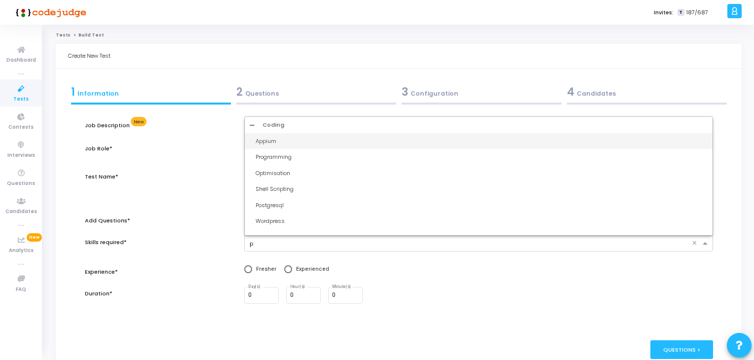
type input "py"
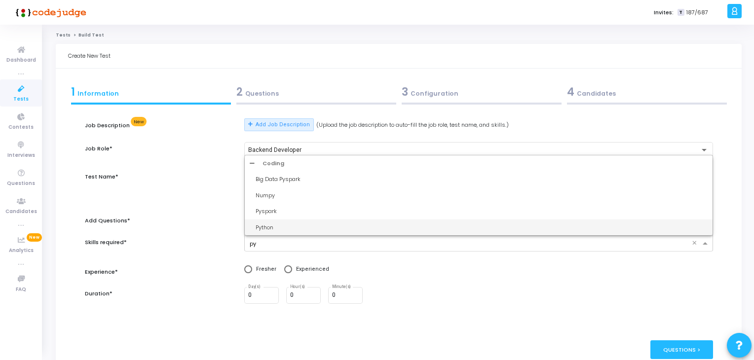
click at [256, 225] on div "Python" at bounding box center [482, 228] width 452 height 8
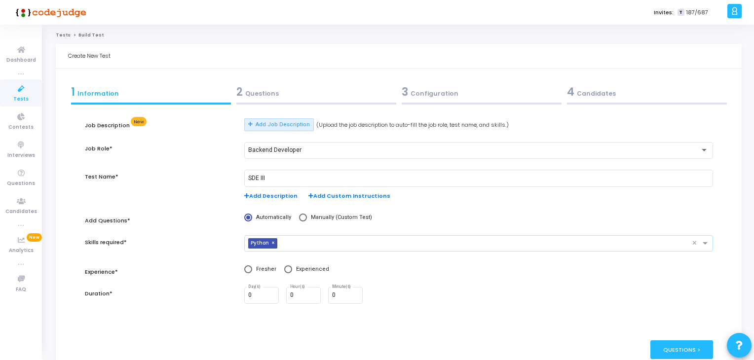
click at [211, 251] on div "Skills required*" at bounding box center [159, 248] width 159 height 27
click at [284, 268] on span at bounding box center [288, 269] width 8 height 8
click at [284, 268] on input "Experienced" at bounding box center [288, 269] width 8 height 8
radio input "true"
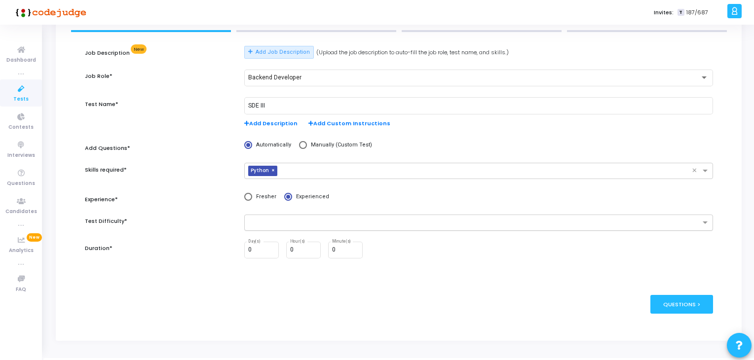
scroll to position [73, 0]
click at [263, 220] on input "text" at bounding box center [475, 223] width 451 height 8
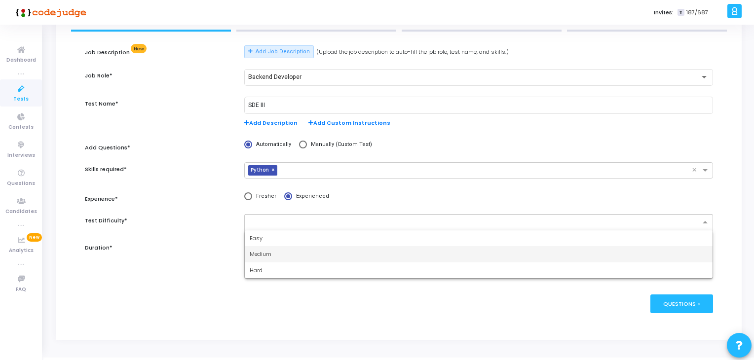
click at [258, 251] on span "Medium" at bounding box center [261, 254] width 22 height 8
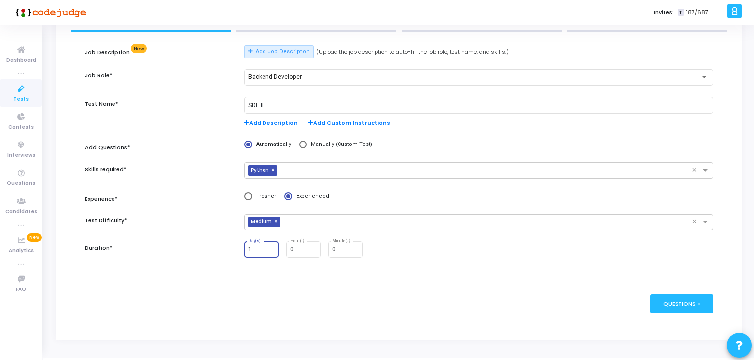
click at [271, 248] on input "1" at bounding box center [261, 249] width 27 height 7
type input "2"
click at [271, 248] on input "2" at bounding box center [261, 249] width 27 height 7
click at [313, 248] on input "1" at bounding box center [303, 249] width 27 height 7
type input "2"
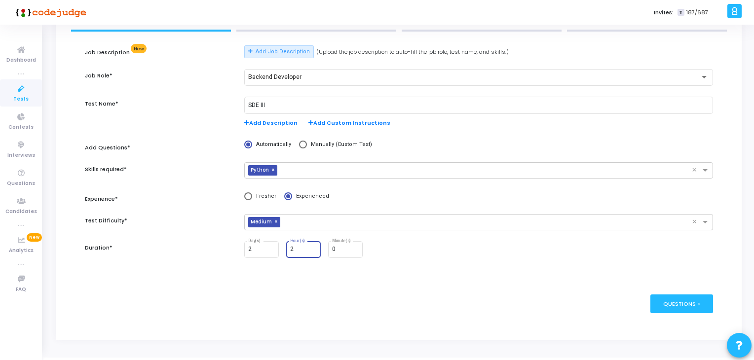
click at [313, 248] on input "2" at bounding box center [303, 249] width 27 height 7
click at [664, 305] on div "Questions >" at bounding box center [681, 304] width 63 height 18
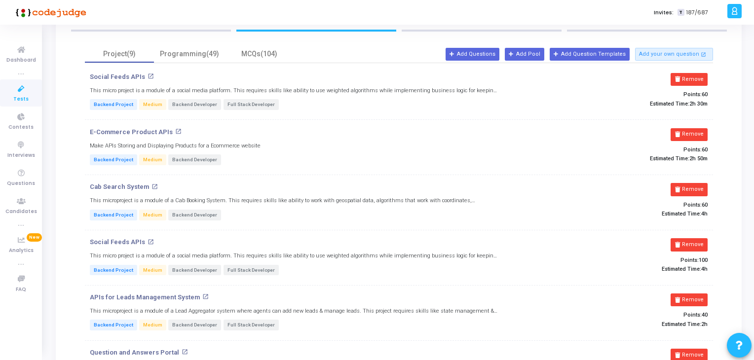
scroll to position [0, 0]
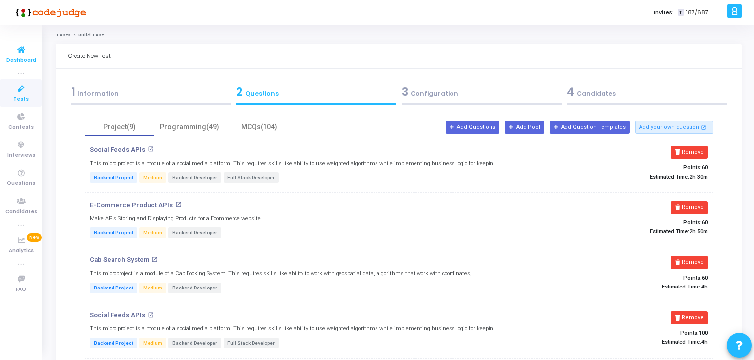
click at [17, 45] on icon at bounding box center [21, 50] width 21 height 12
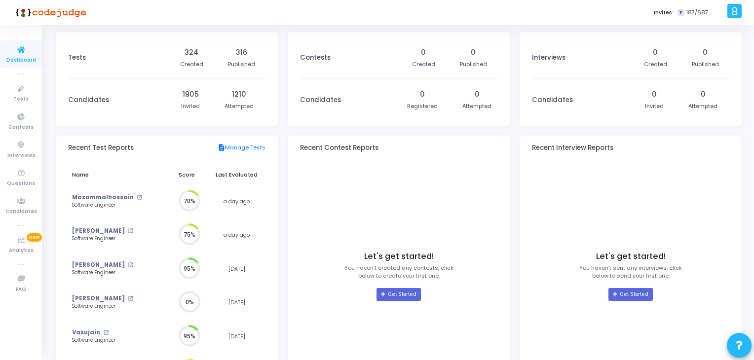
scroll to position [22, 10]
click at [22, 103] on span "Tests" at bounding box center [20, 99] width 15 height 8
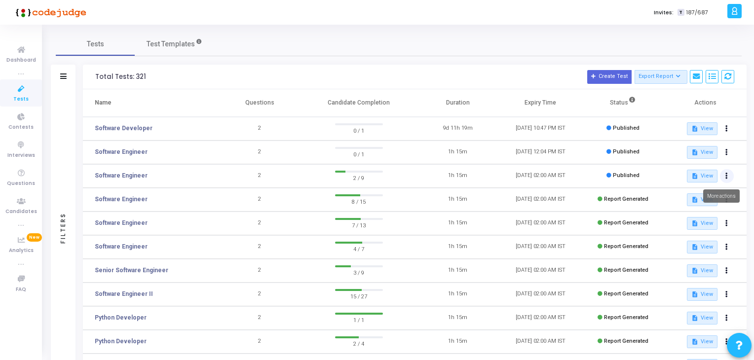
click at [726, 172] on button at bounding box center [727, 176] width 14 height 14
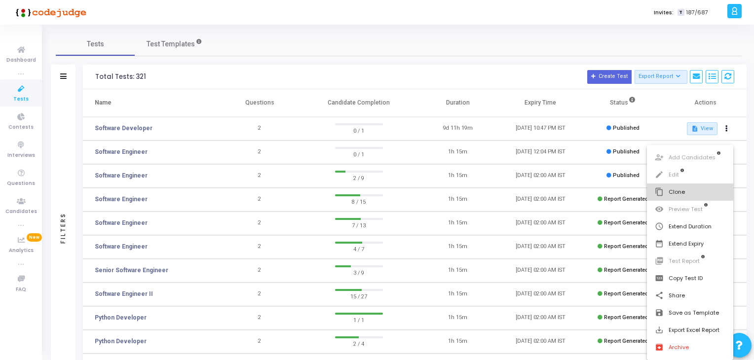
click at [681, 193] on button "content_copy Clone" at bounding box center [690, 192] width 86 height 17
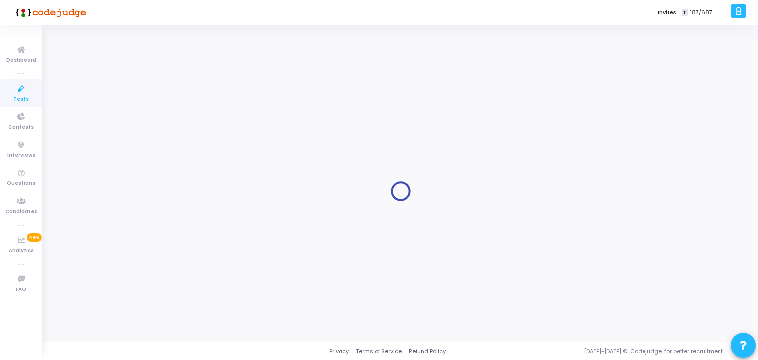
type input "Software Engineer"
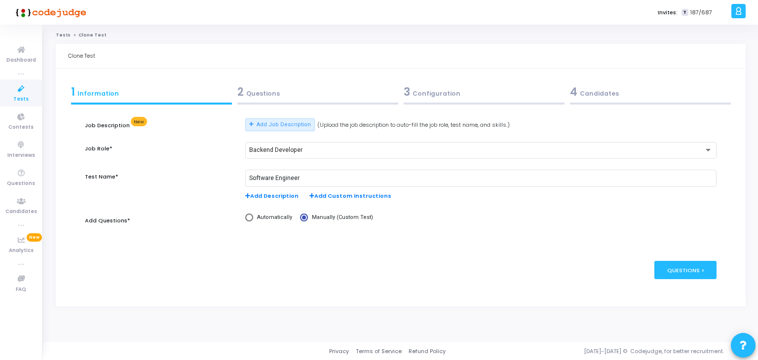
click at [428, 94] on div "3 Configuration" at bounding box center [484, 92] width 161 height 16
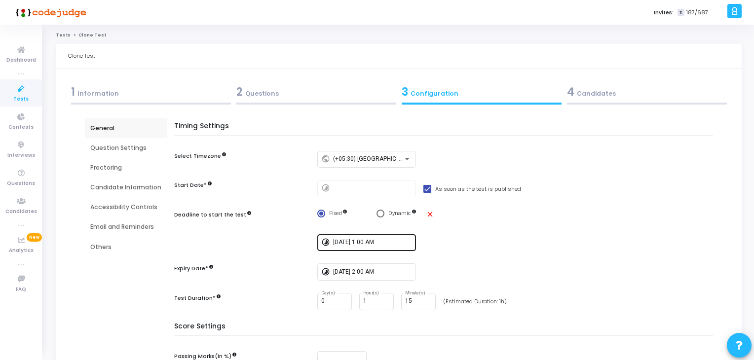
click at [345, 243] on input "[DATE] 1:00 AM" at bounding box center [372, 242] width 79 height 7
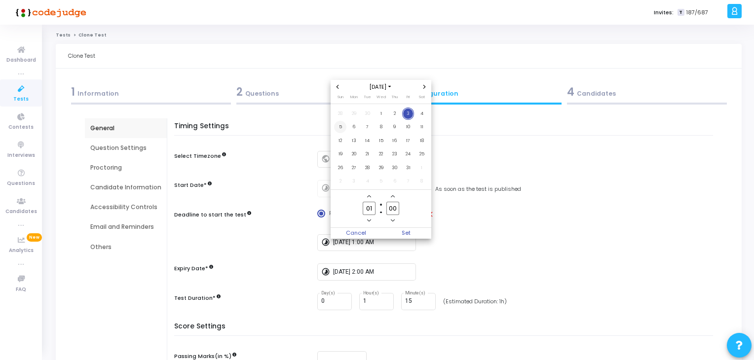
click at [342, 125] on span "5" at bounding box center [340, 127] width 12 height 12
click at [371, 210] on input "01" at bounding box center [369, 208] width 13 height 13
click at [402, 229] on span "Set" at bounding box center [406, 233] width 50 height 11
type input "[DATE] 1:00 AM"
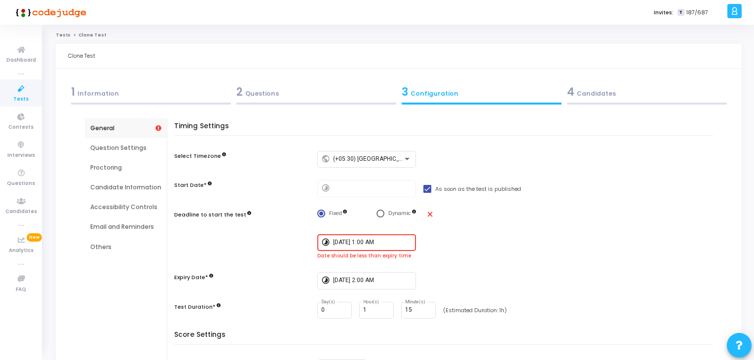
click at [368, 243] on input "[DATE] 1:00 AM" at bounding box center [372, 242] width 79 height 7
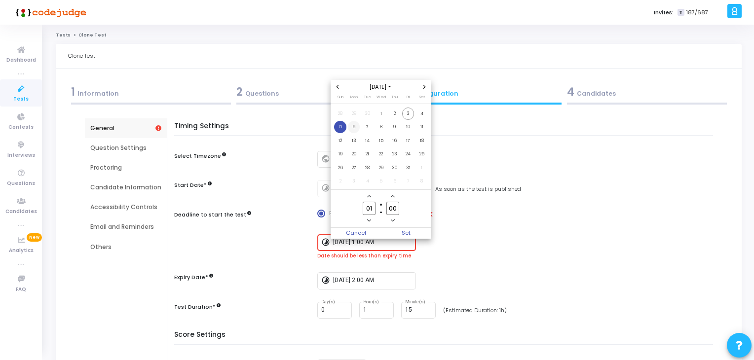
click at [354, 128] on span "6" at bounding box center [354, 127] width 12 height 12
click at [392, 194] on icon "Add a minute" at bounding box center [393, 196] width 4 height 4
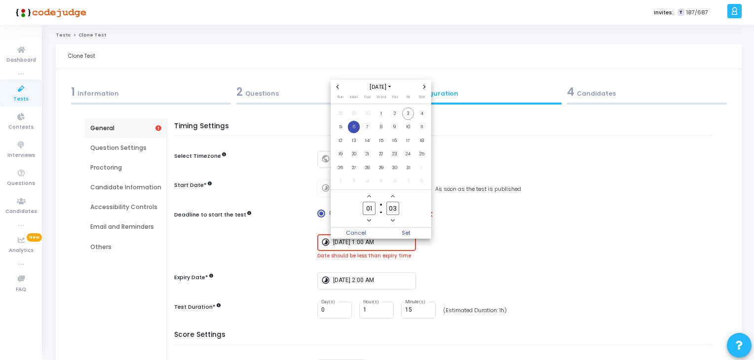
type input "04"
click at [368, 193] on span "Add a hour" at bounding box center [369, 196] width 8 height 8
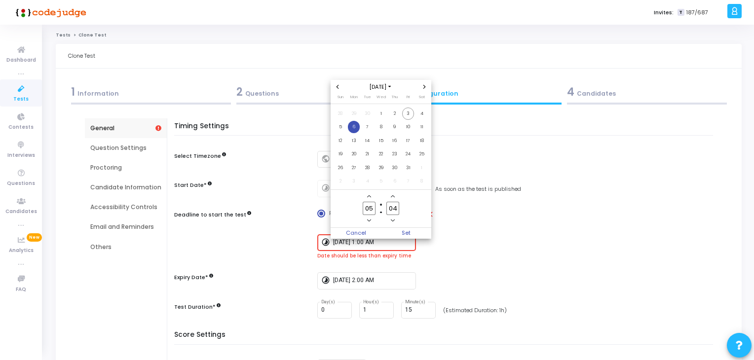
click at [368, 193] on span "Add a hour" at bounding box center [369, 196] width 8 height 8
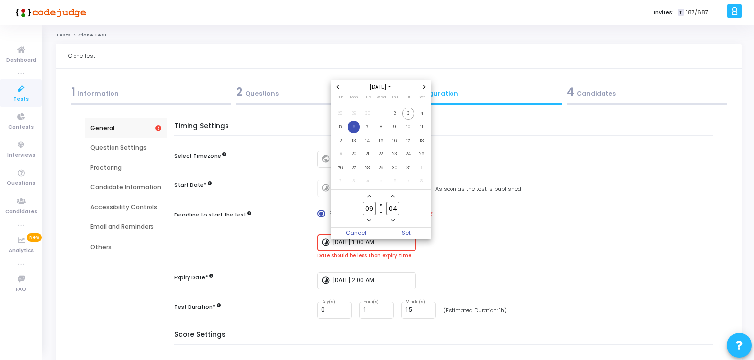
type input "10"
click at [403, 232] on span "Set" at bounding box center [406, 233] width 50 height 11
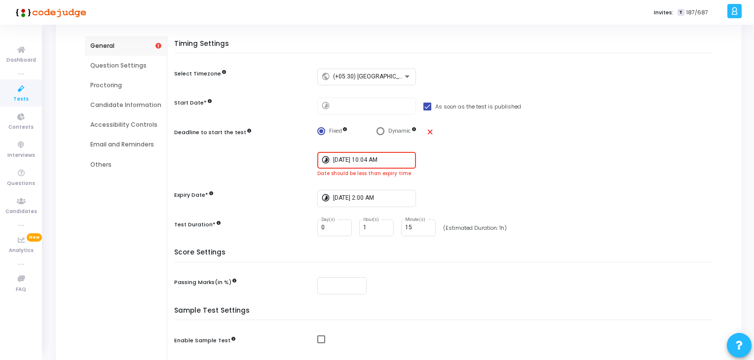
scroll to position [86, 0]
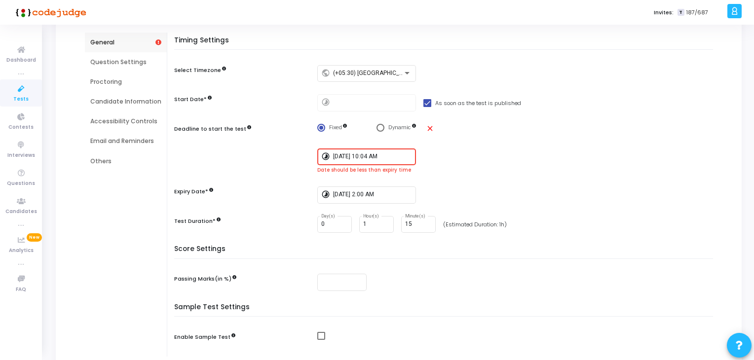
click at [352, 156] on input "[DATE] 10:04 AM" at bounding box center [372, 156] width 79 height 7
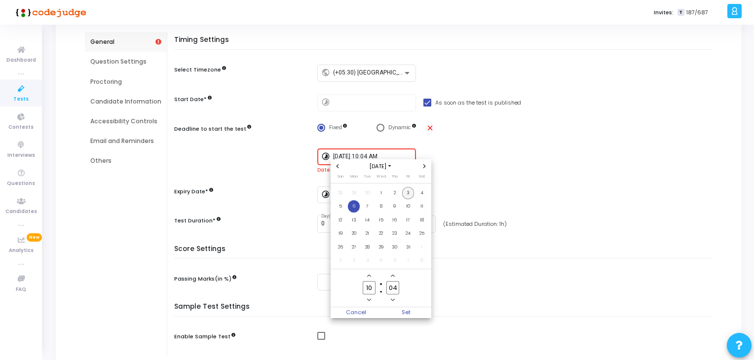
click at [406, 192] on span "3" at bounding box center [408, 193] width 12 height 12
click at [409, 313] on span "Set" at bounding box center [406, 312] width 50 height 11
type input "[DATE] 10:04 AM"
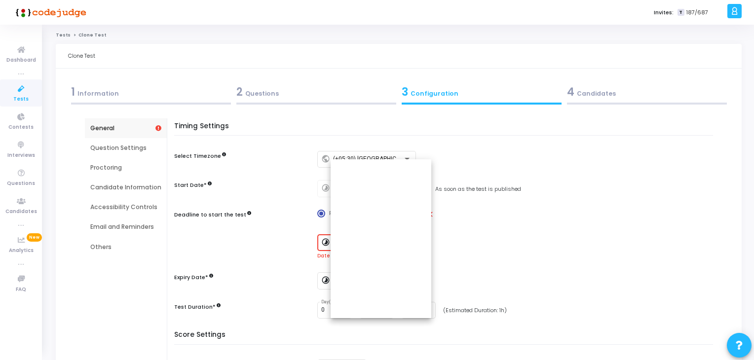
scroll to position [86, 0]
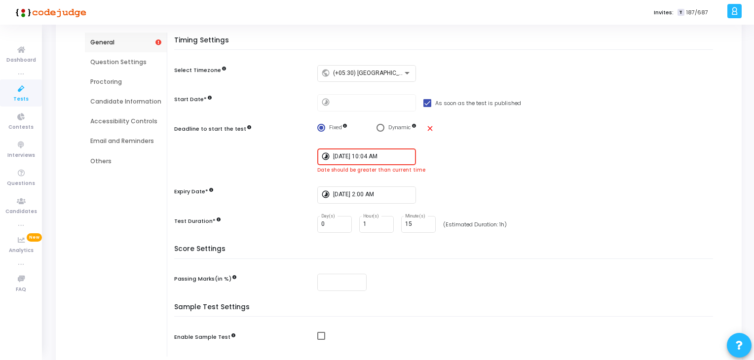
click at [363, 153] on input "[DATE] 10:04 AM" at bounding box center [372, 156] width 79 height 7
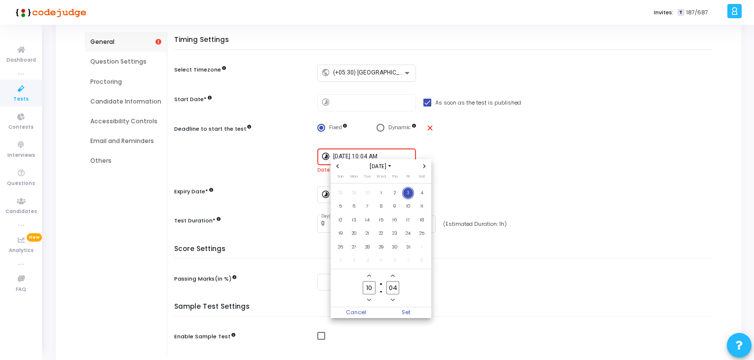
scroll to position [0, 0]
click at [369, 301] on icon "Minus a hour" at bounding box center [369, 300] width 4 height 4
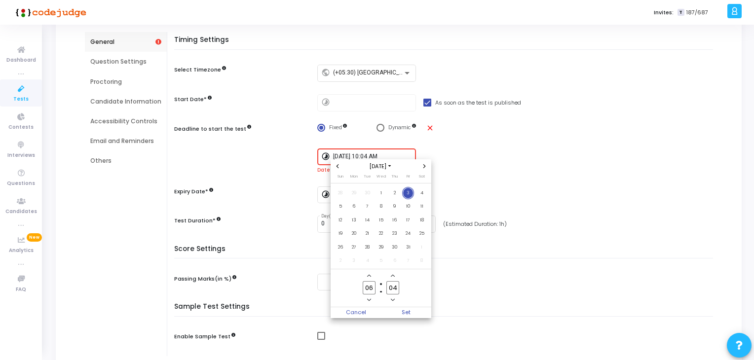
click at [369, 301] on icon "Minus a hour" at bounding box center [369, 300] width 4 height 4
type input "05"
click at [403, 308] on span "Set" at bounding box center [406, 312] width 50 height 11
type input "[DATE] 5:04 AM"
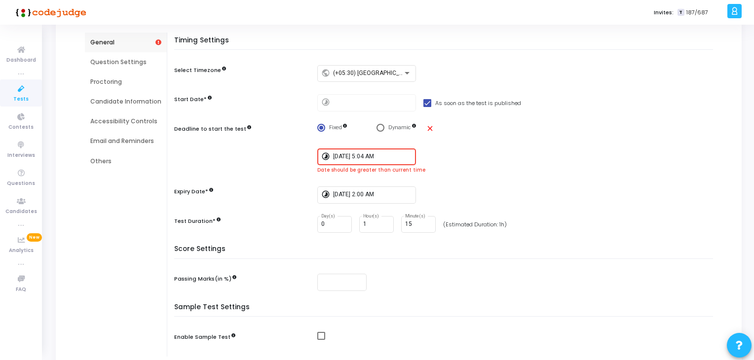
click at [348, 157] on input "[DATE] 5:04 AM" at bounding box center [372, 156] width 79 height 7
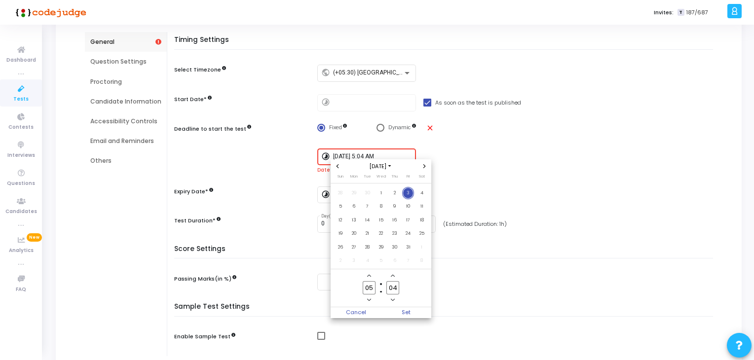
scroll to position [0, 0]
click at [371, 278] on span "Add a hour" at bounding box center [369, 276] width 8 height 8
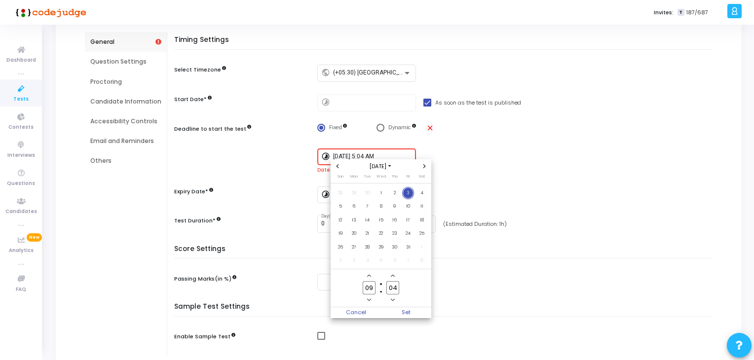
click at [371, 278] on span "Add a hour" at bounding box center [369, 276] width 8 height 8
type input "12"
click at [401, 308] on span "Set" at bounding box center [406, 312] width 50 height 11
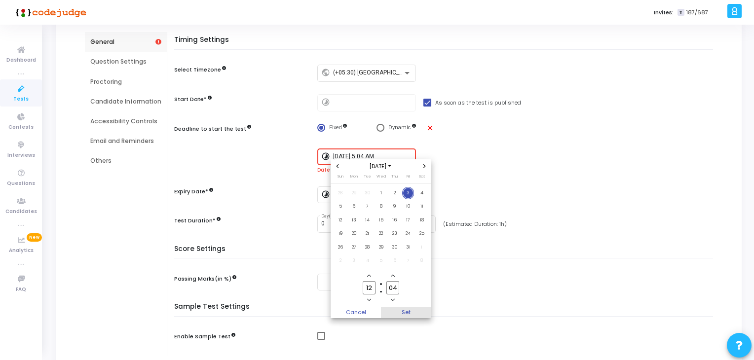
type input "[DATE] 12:04 PM"
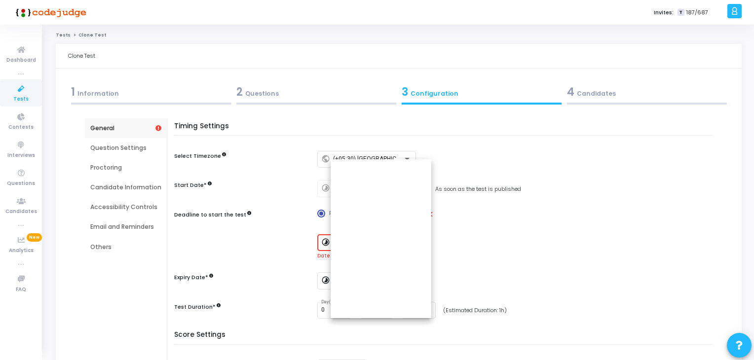
scroll to position [86, 0]
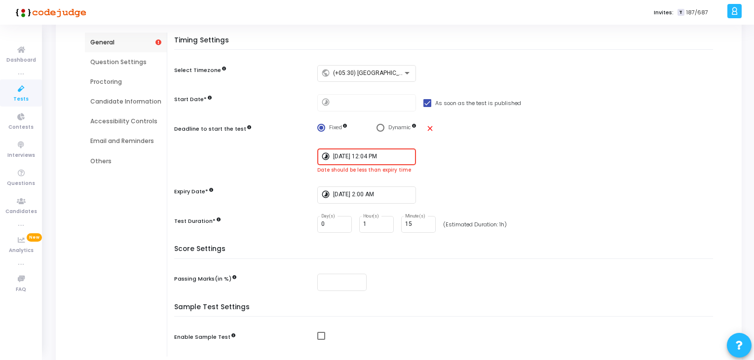
click at [343, 153] on input "[DATE] 12:04 PM" at bounding box center [372, 156] width 79 height 7
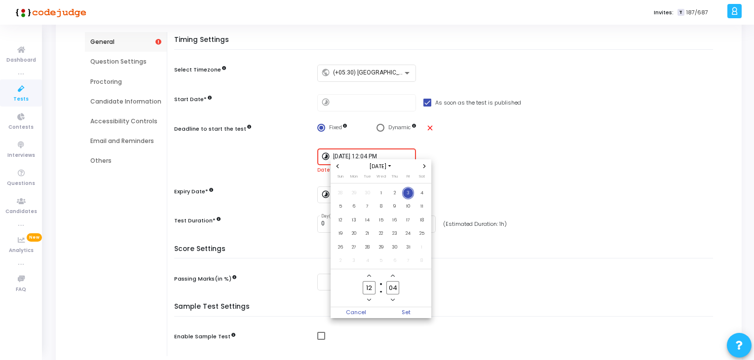
scroll to position [0, 0]
click at [371, 299] on span "Minus a hour" at bounding box center [369, 300] width 8 height 8
type input "11"
click at [407, 309] on span "Set" at bounding box center [406, 312] width 50 height 11
type input "[DATE] 11:04 AM"
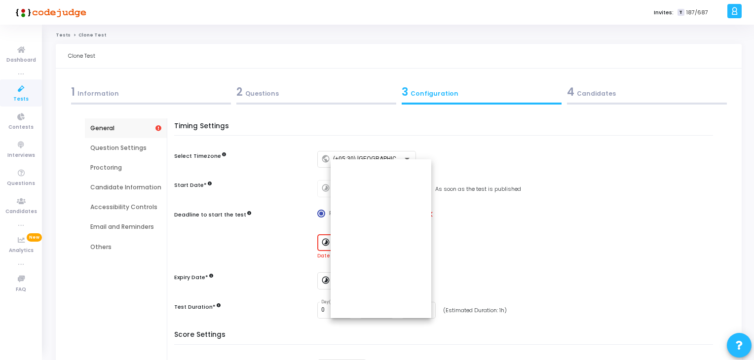
scroll to position [86, 0]
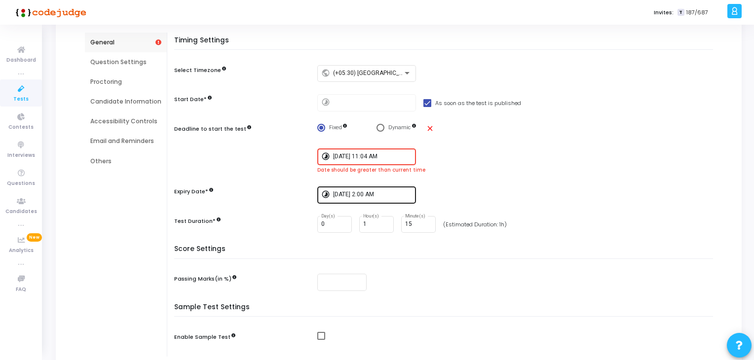
click at [336, 196] on input "[DATE] 2:00 AM" at bounding box center [372, 194] width 79 height 7
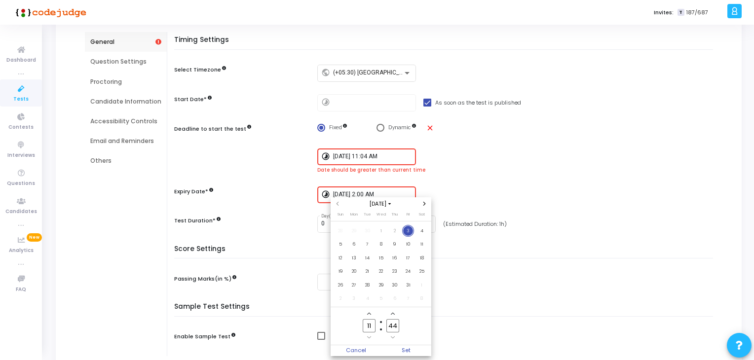
scroll to position [0, 0]
click at [341, 243] on span "5" at bounding box center [340, 244] width 12 height 12
click at [405, 347] on span "Set" at bounding box center [406, 350] width 50 height 11
type input "[DATE] 11:44 AM"
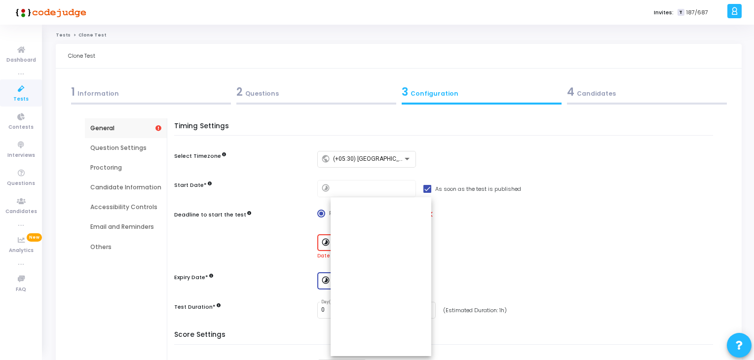
scroll to position [86, 0]
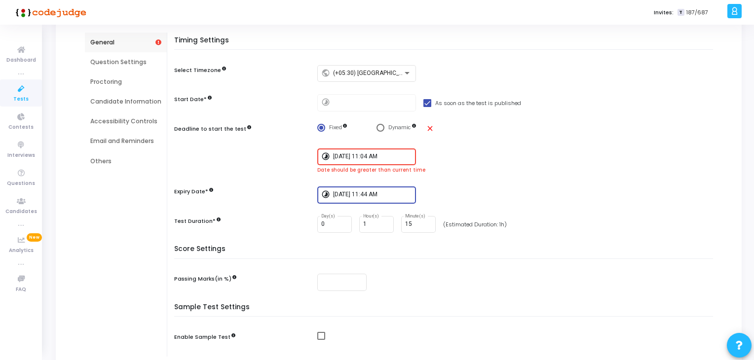
click at [346, 156] on input "[DATE] 11:04 AM" at bounding box center [372, 156] width 79 height 7
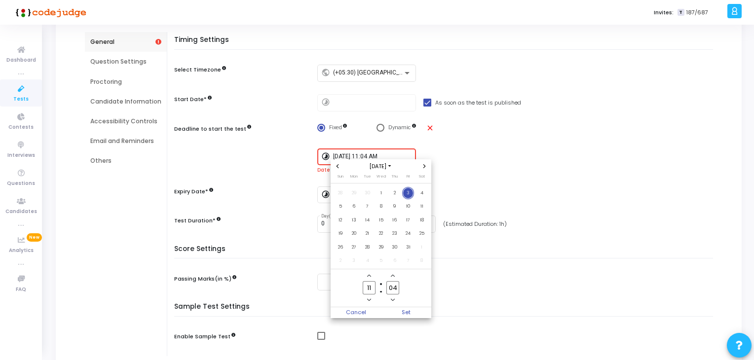
scroll to position [0, 0]
click at [369, 277] on icon "Add a hour" at bounding box center [369, 276] width 4 height 4
type input "12"
click at [411, 314] on span "Set" at bounding box center [406, 312] width 50 height 11
type input "[DATE] 12:04 PM"
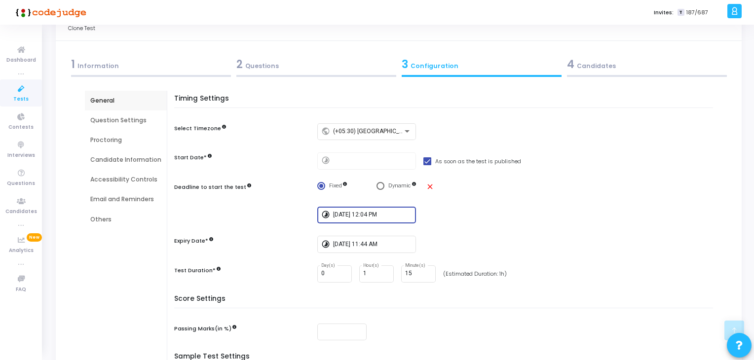
scroll to position [179, 0]
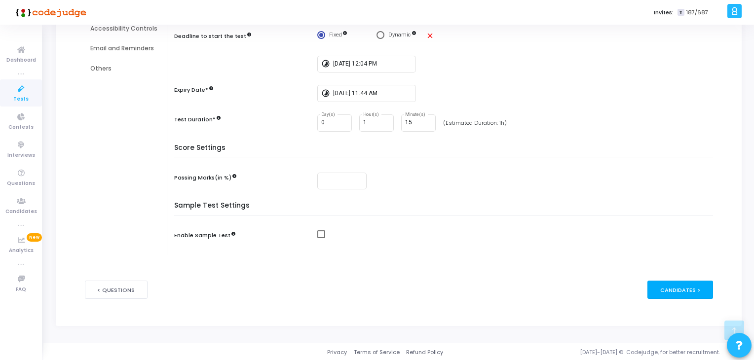
click at [679, 282] on div "Candidates >" at bounding box center [680, 290] width 66 height 18
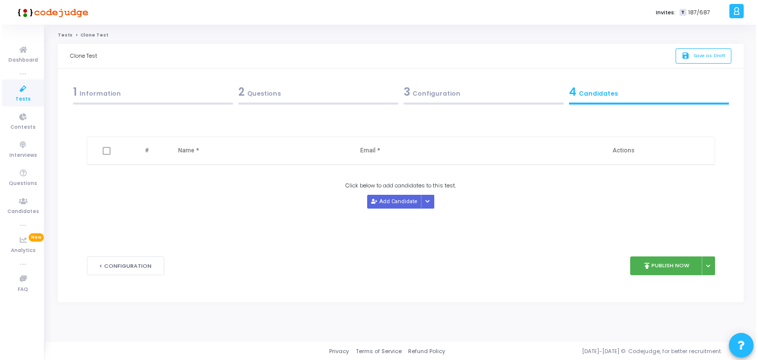
scroll to position [0, 0]
click at [403, 198] on button "Add Candidate" at bounding box center [394, 201] width 54 height 13
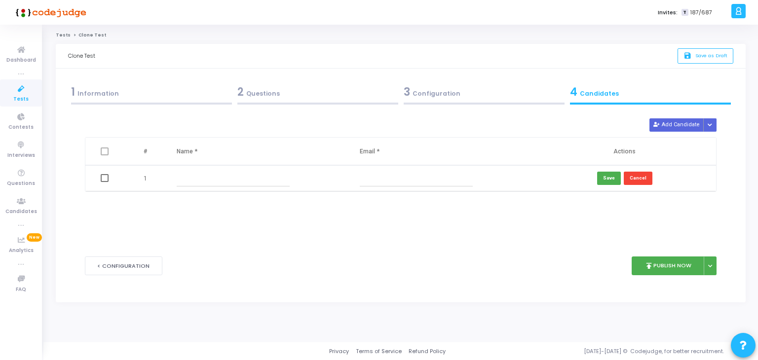
click at [192, 172] on input "text" at bounding box center [233, 178] width 113 height 16
click at [191, 175] on input "Jyoteemoye" at bounding box center [233, 178] width 113 height 16
type input "Jyotirmoye"
click at [372, 178] on input "text" at bounding box center [416, 178] width 113 height 16
paste input "[EMAIL_ADDRESS][DOMAIN_NAME]"
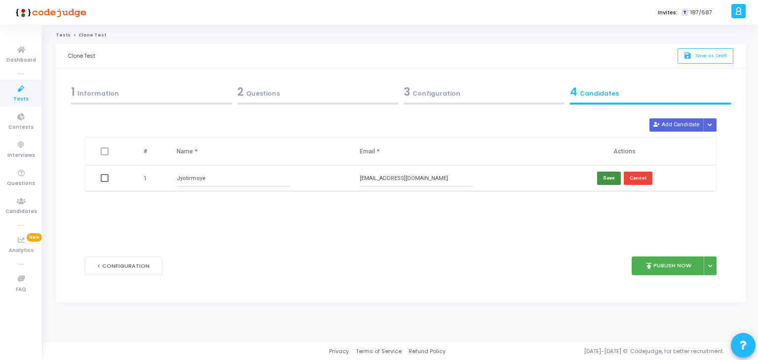
type input "[EMAIL_ADDRESS][DOMAIN_NAME]"
click at [612, 178] on button "Save" at bounding box center [609, 178] width 24 height 13
click at [662, 264] on button "publish Publish Now" at bounding box center [668, 266] width 73 height 19
click at [662, 265] on button "publish Publish Now" at bounding box center [668, 266] width 73 height 19
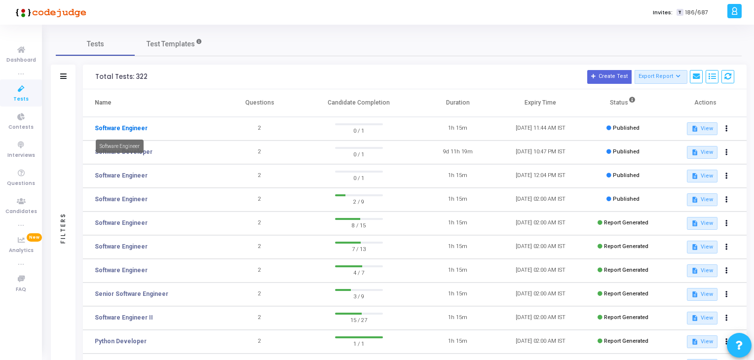
click at [132, 128] on link "Software Engineer" at bounding box center [121, 128] width 53 height 9
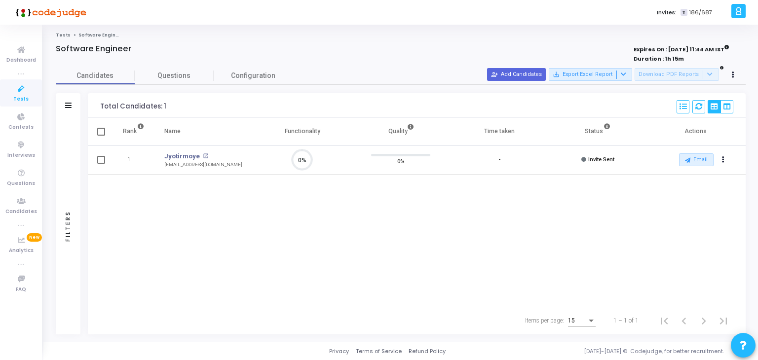
scroll to position [4, 4]
click at [250, 226] on div "Rank Name Functionality Quality Time taken Status Actions 1 Jyotirmoye open_in_…" at bounding box center [417, 212] width 658 height 189
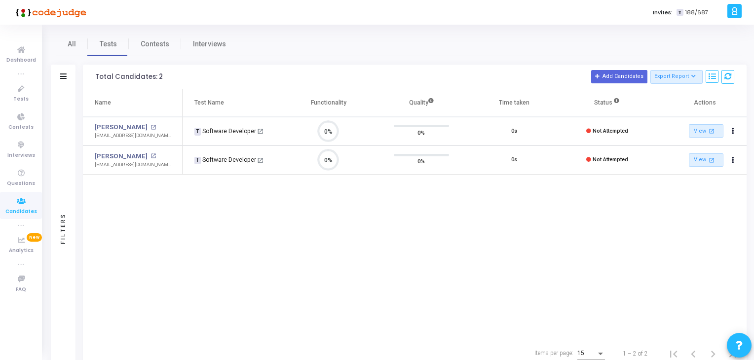
scroll to position [20, 25]
click at [733, 131] on icon "Actions" at bounding box center [733, 131] width 2 height 5
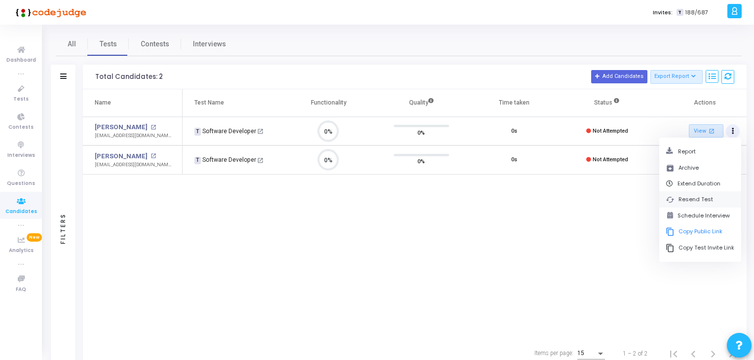
click at [689, 196] on button "cached Resend Test" at bounding box center [700, 199] width 82 height 16
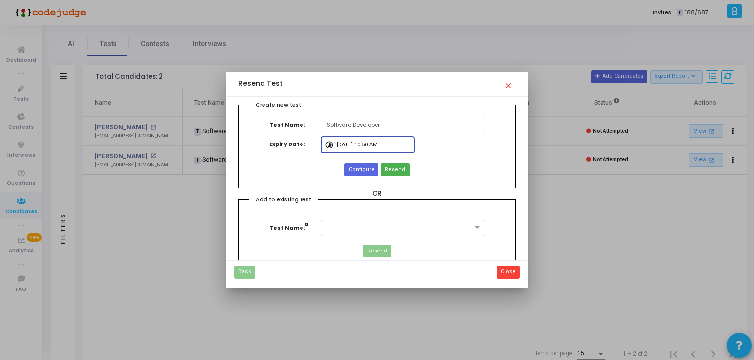
click at [342, 147] on input "10/4/2025, 10:50 AM" at bounding box center [374, 145] width 74 height 6
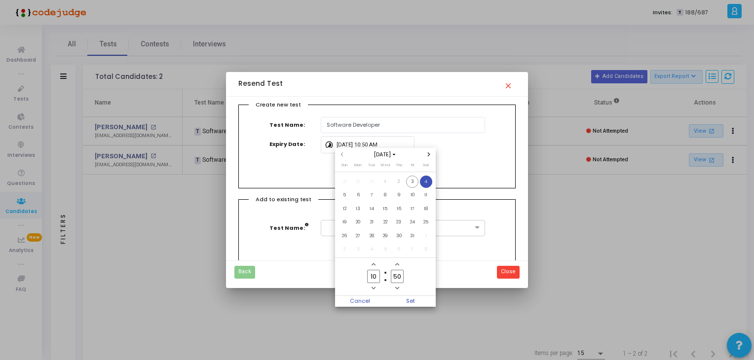
click at [428, 186] on span "4" at bounding box center [426, 182] width 12 height 12
click at [458, 181] on div at bounding box center [377, 180] width 754 height 360
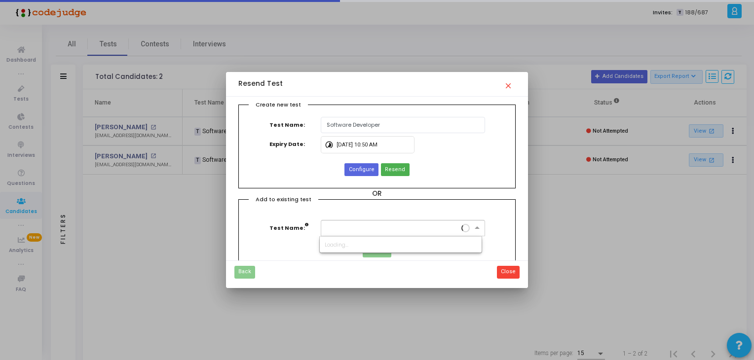
click at [347, 224] on input "text" at bounding box center [393, 227] width 134 height 8
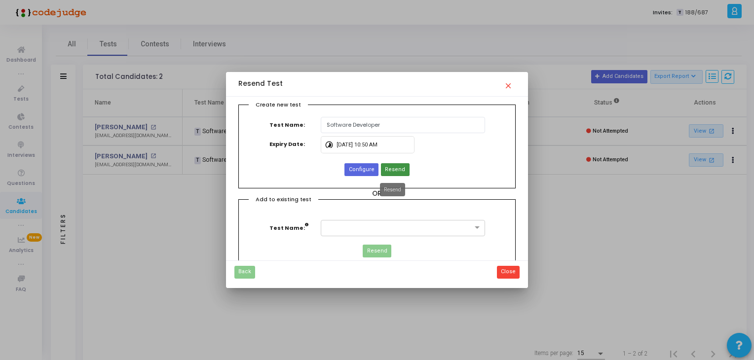
click at [392, 171] on span "Resend" at bounding box center [395, 170] width 20 height 8
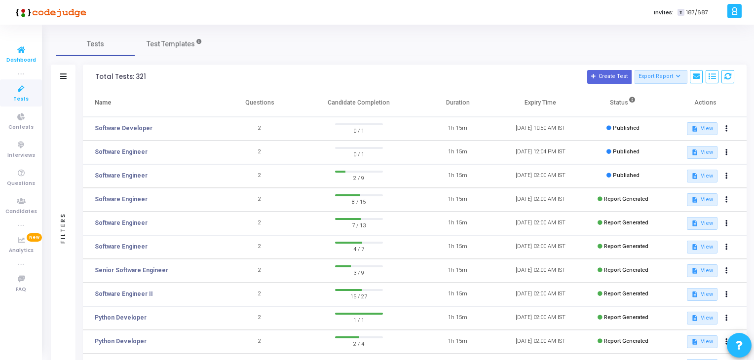
click at [18, 57] on span "Dashboard" at bounding box center [21, 60] width 30 height 8
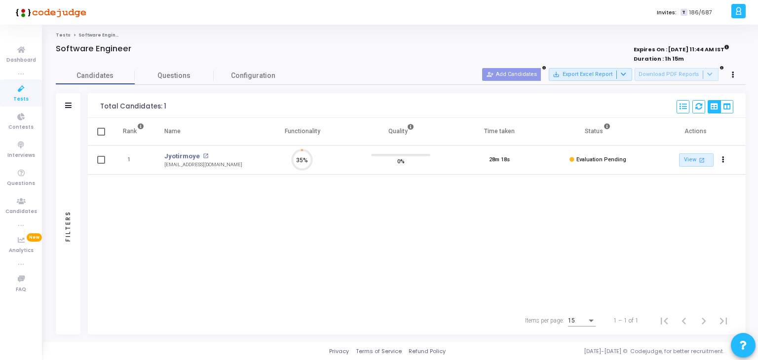
scroll to position [20, 25]
click at [203, 155] on mat-icon "open_in_new" at bounding box center [205, 155] width 5 height 5
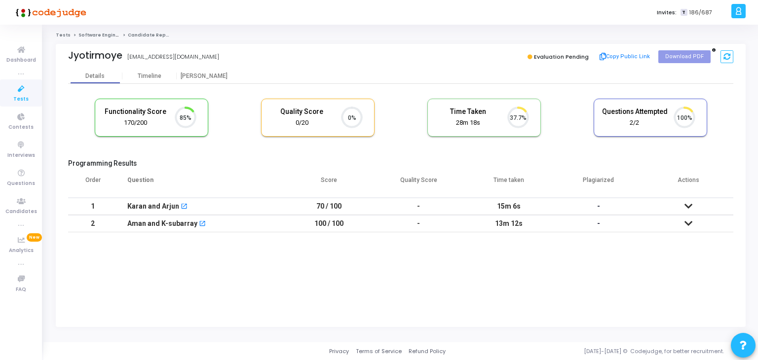
scroll to position [20, 25]
click at [350, 114] on circle at bounding box center [351, 118] width 12 height 12
click at [687, 207] on icon at bounding box center [688, 206] width 8 height 7
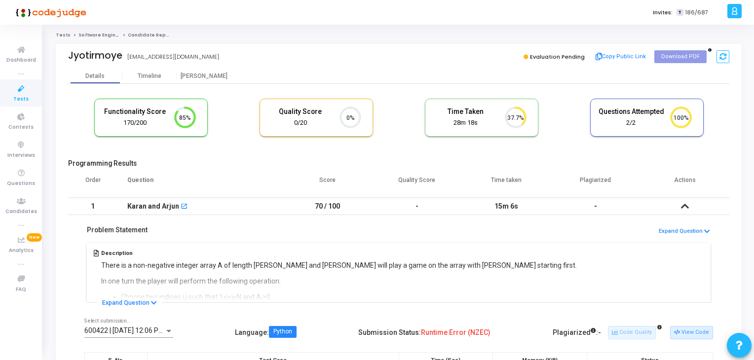
click at [687, 207] on icon at bounding box center [685, 206] width 8 height 7
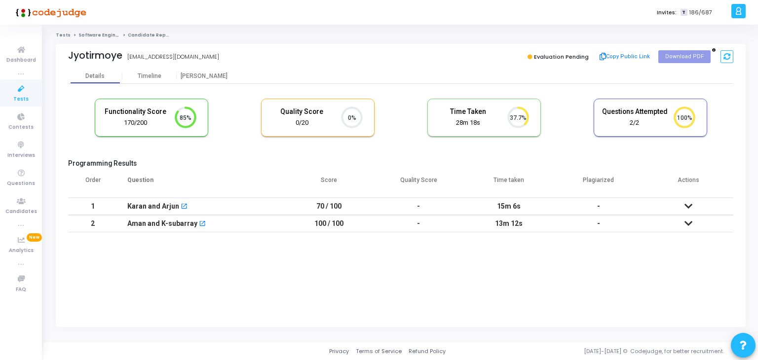
drag, startPoint x: 362, startPoint y: 2, endPoint x: 379, endPoint y: 24, distance: 27.7
click at [379, 24] on div "Invites: T 186/687" at bounding box center [414, 12] width 630 height 25
